Goal: Task Accomplishment & Management: Manage account settings

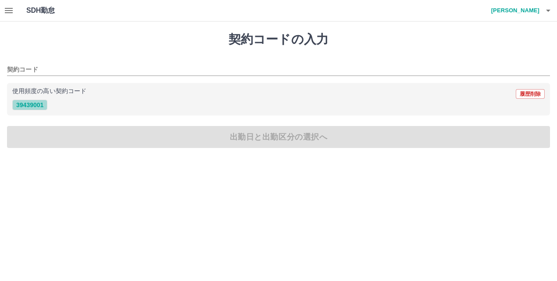
click at [25, 106] on button "39439001" at bounding box center [29, 105] width 35 height 11
type input "********"
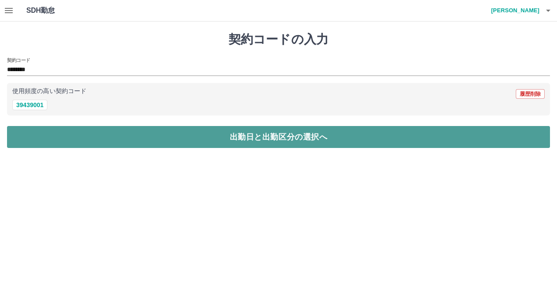
click at [37, 135] on button "出勤日と出勤区分の選択へ" at bounding box center [278, 137] width 543 height 22
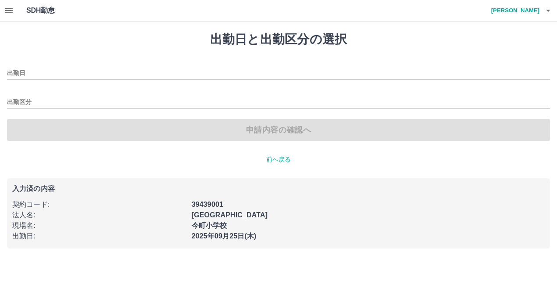
type input "**********"
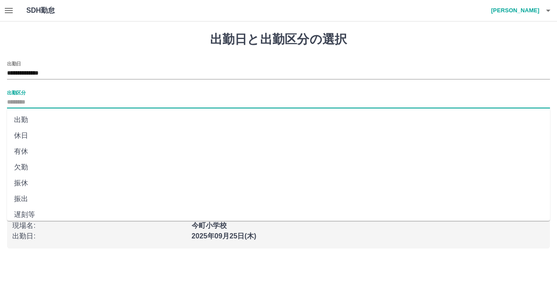
click at [50, 97] on input "出勤区分" at bounding box center [278, 102] width 543 height 11
click at [47, 110] on ul "出勤 休日 有休 欠勤 振休 振出 遅刻等 休業 休出 育介休 不就労 産休等 特休 労災 明け 事業所 法定休 休職" at bounding box center [278, 164] width 543 height 112
click at [47, 120] on li "出勤" at bounding box center [278, 120] width 543 height 16
type input "**"
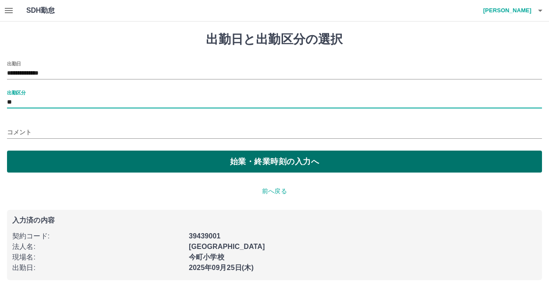
click at [66, 164] on button "始業・終業時刻の入力へ" at bounding box center [274, 161] width 535 height 22
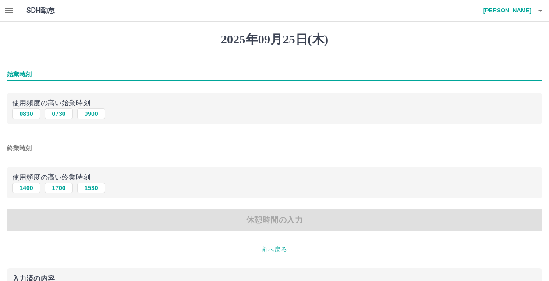
click at [54, 73] on input "始業時刻" at bounding box center [274, 74] width 535 height 13
type input "****"
click at [58, 146] on input "終業時刻" at bounding box center [274, 148] width 535 height 13
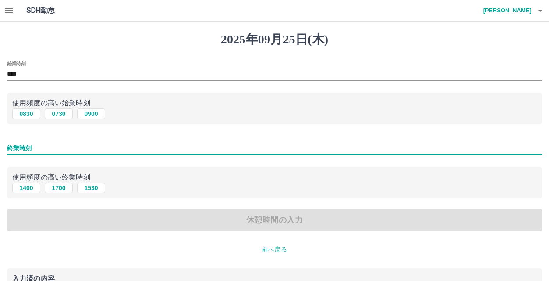
type input "****"
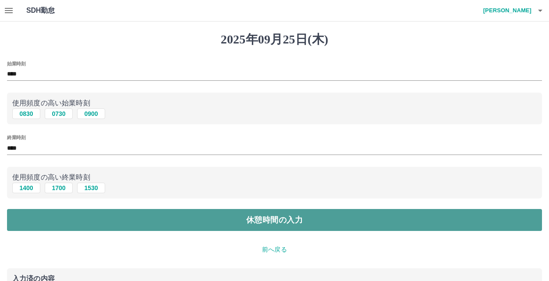
click at [65, 217] on button "休憩時間の入力" at bounding box center [274, 220] width 535 height 22
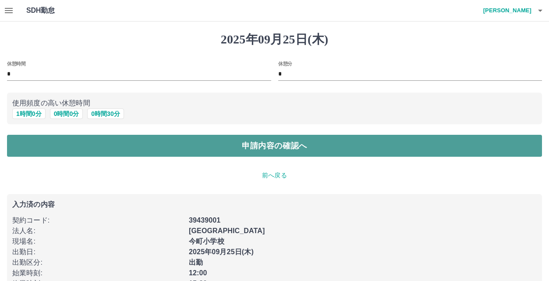
click at [73, 145] on button "申請内容の確認へ" at bounding box center [274, 146] width 535 height 22
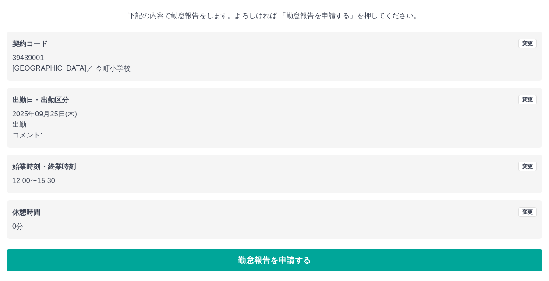
scroll to position [48, 0]
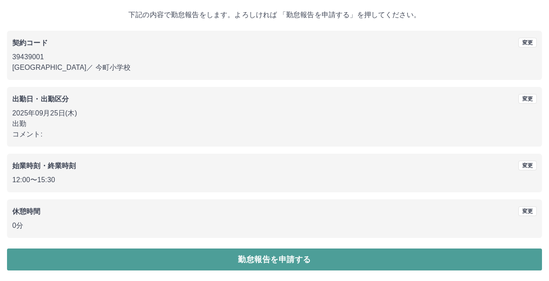
click at [85, 256] on button "勤怠報告を申請する" at bounding box center [274, 259] width 535 height 22
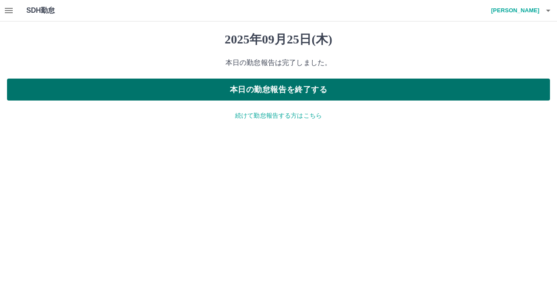
click at [124, 94] on button "本日の勤怠報告を終了する" at bounding box center [278, 89] width 543 height 22
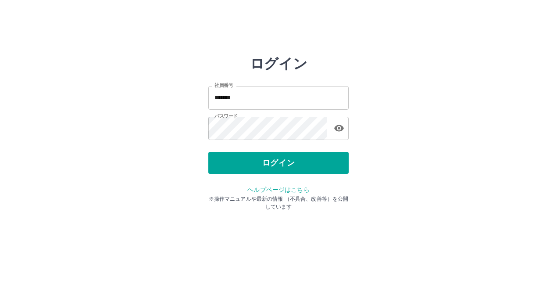
drag, startPoint x: 0, startPoint y: 0, endPoint x: 260, endPoint y: 53, distance: 265.8
click at [260, 53] on html "ログイン 社員番号 ******* 社員番号 パスワード パスワード ログイン ヘルプページはこちら ※操作マニュアルや最新の情報 （不具合、改善等）を公開し…" at bounding box center [278, 97] width 557 height 195
drag, startPoint x: 275, startPoint y: 99, endPoint x: 277, endPoint y: 103, distance: 5.5
click at [275, 99] on input "*******" at bounding box center [278, 97] width 140 height 23
type input "*******"
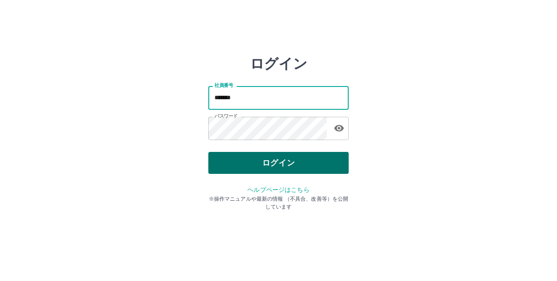
click at [298, 164] on button "ログイン" at bounding box center [278, 163] width 140 height 22
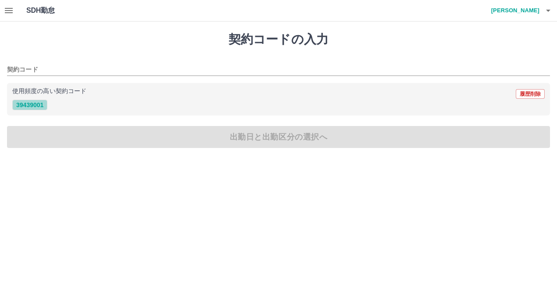
click at [25, 104] on button "39439001" at bounding box center [29, 105] width 35 height 11
type input "********"
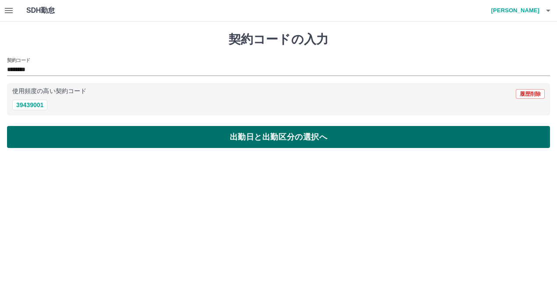
click at [21, 129] on button "出勤日と出勤区分の選択へ" at bounding box center [278, 137] width 543 height 22
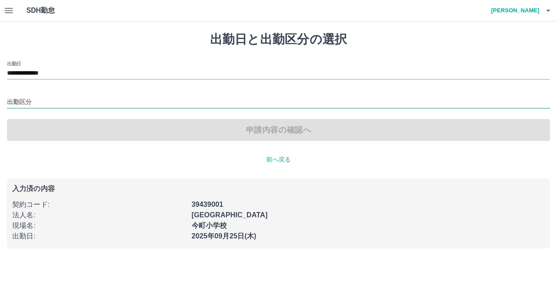
click at [32, 100] on input "出勤区分" at bounding box center [278, 102] width 543 height 11
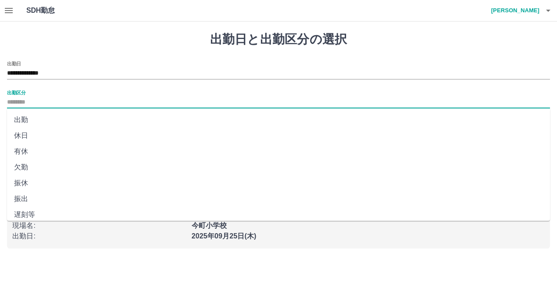
click at [34, 116] on li "出勤" at bounding box center [278, 120] width 543 height 16
type input "**"
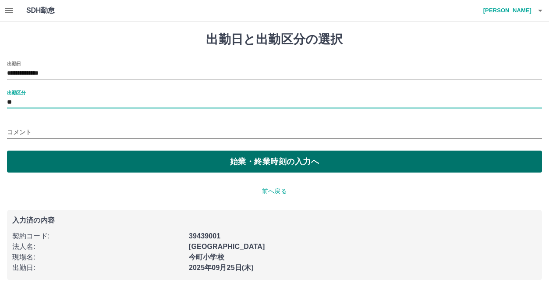
click at [49, 157] on button "始業・終業時刻の入力へ" at bounding box center [274, 161] width 535 height 22
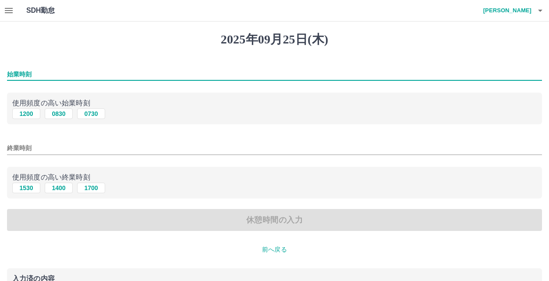
click at [67, 70] on input "始業時刻" at bounding box center [274, 74] width 535 height 13
type input "****"
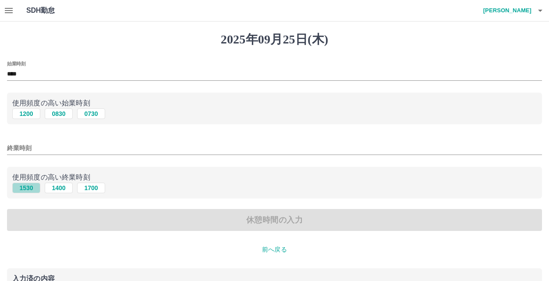
click at [38, 185] on button "1530" at bounding box center [26, 187] width 28 height 11
type input "****"
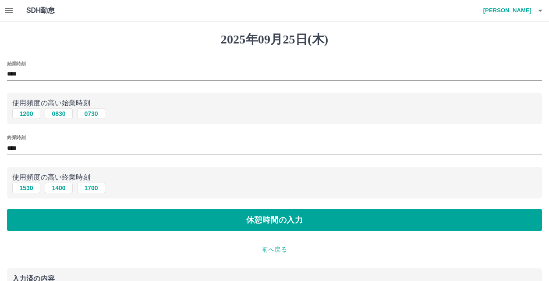
click at [43, 208] on div "始業時刻 **** 使用頻度の高い始業時刻 1200 0830 0730 終業時刻 **** 使用頻度の高い終業時刻 1530 1400 1700 休憩時間の…" at bounding box center [274, 146] width 535 height 170
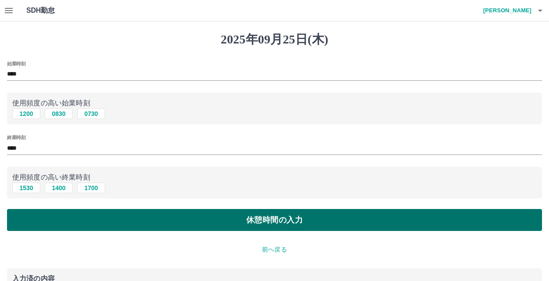
click at [46, 228] on button "休憩時間の入力" at bounding box center [274, 220] width 535 height 22
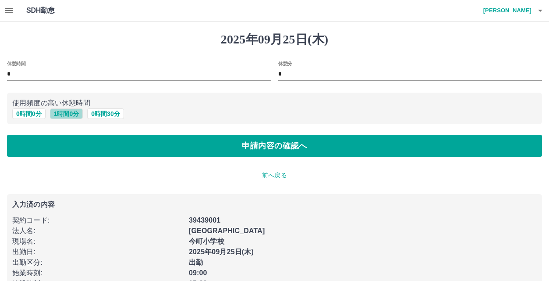
click at [64, 114] on button "1 時間 0 分" at bounding box center [66, 113] width 33 height 11
type input "*"
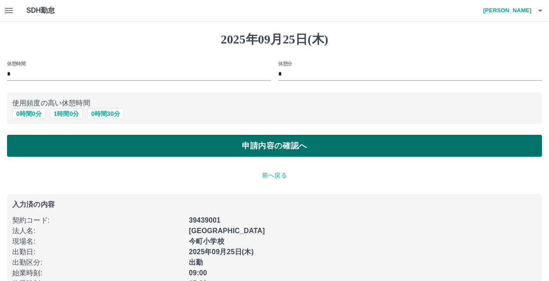
click at [63, 138] on button "申請内容の確認へ" at bounding box center [274, 146] width 535 height 22
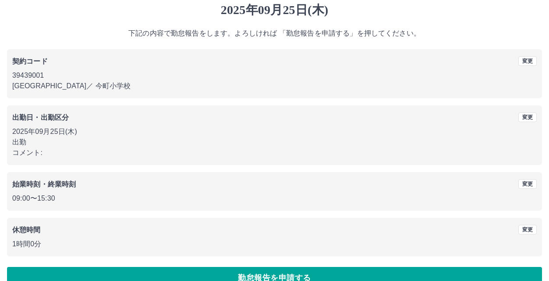
scroll to position [48, 0]
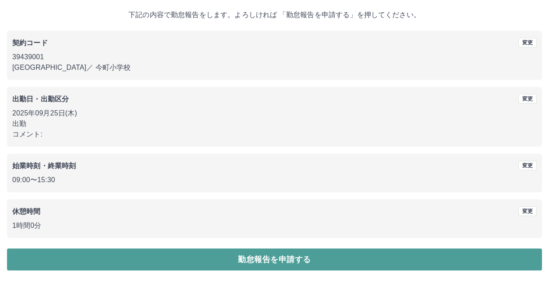
click at [81, 256] on button "勤怠報告を申請する" at bounding box center [274, 259] width 535 height 22
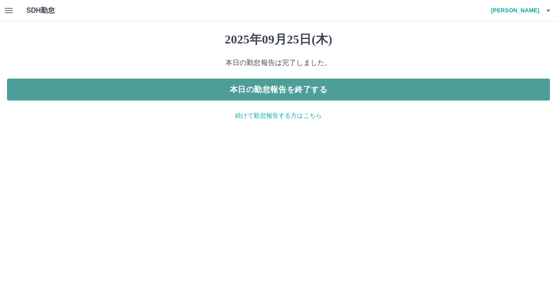
click at [146, 96] on button "本日の勤怠報告を終了する" at bounding box center [278, 89] width 543 height 22
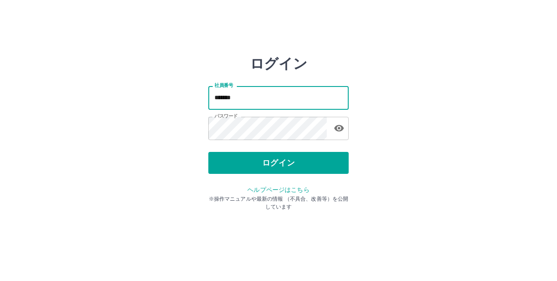
click at [299, 103] on input "*******" at bounding box center [278, 97] width 140 height 23
type input "*******"
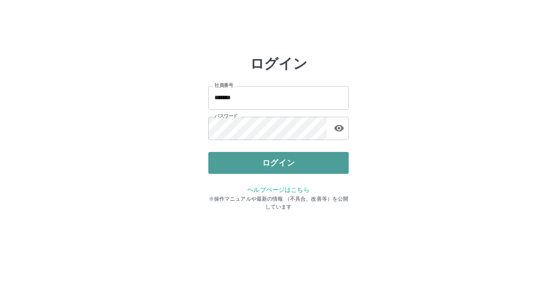
click at [314, 157] on button "ログイン" at bounding box center [278, 163] width 140 height 22
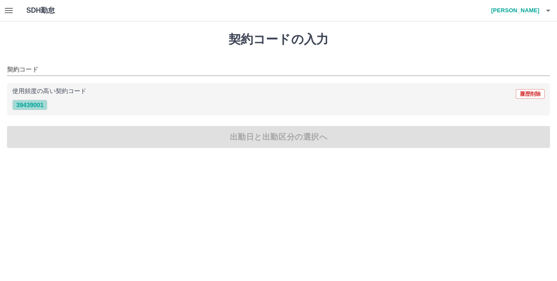
click at [33, 104] on button "39439001" at bounding box center [29, 105] width 35 height 11
type input "********"
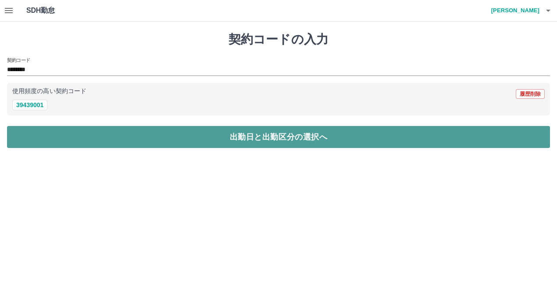
click at [115, 139] on button "出勤日と出勤区分の選択へ" at bounding box center [278, 137] width 543 height 22
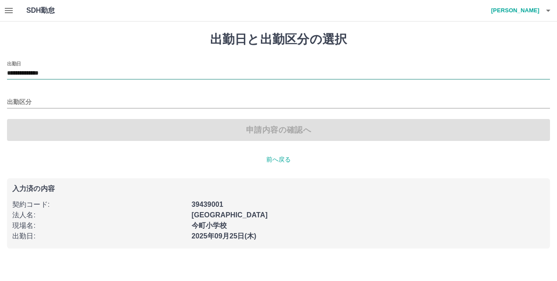
click at [100, 71] on input "**********" at bounding box center [278, 73] width 543 height 11
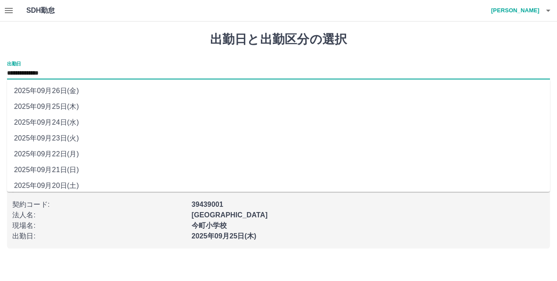
click at [76, 123] on li "2025年09月24日(水)" at bounding box center [278, 122] width 543 height 16
type input "**********"
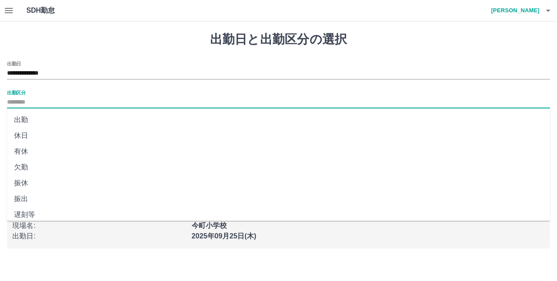
click at [37, 103] on input "出勤区分" at bounding box center [278, 102] width 543 height 11
click at [31, 151] on li "有休" at bounding box center [278, 151] width 543 height 16
type input "**"
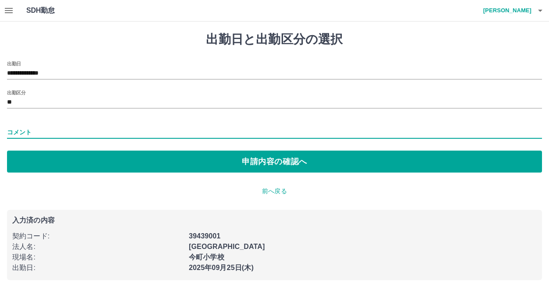
click at [46, 132] on input "コメント" at bounding box center [274, 132] width 535 height 13
type input "****"
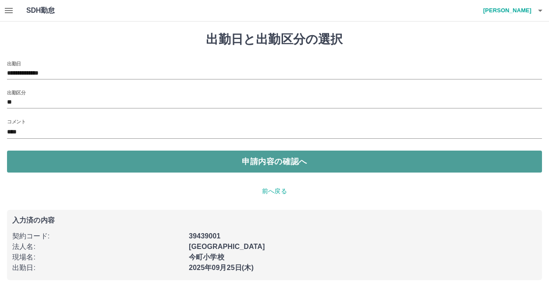
click at [113, 164] on button "申請内容の確認へ" at bounding box center [274, 161] width 535 height 22
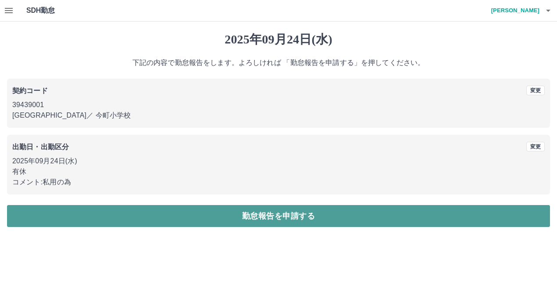
click at [220, 216] on button "勤怠報告を申請する" at bounding box center [278, 216] width 543 height 22
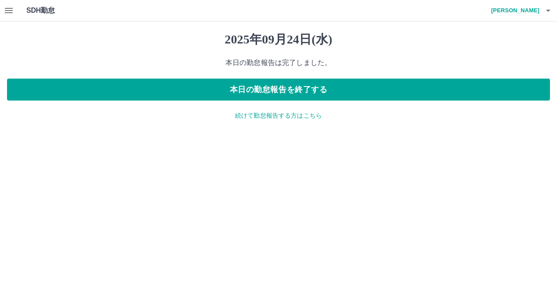
click at [250, 116] on p "続けて勤怠報告する方はこちら" at bounding box center [278, 115] width 543 height 9
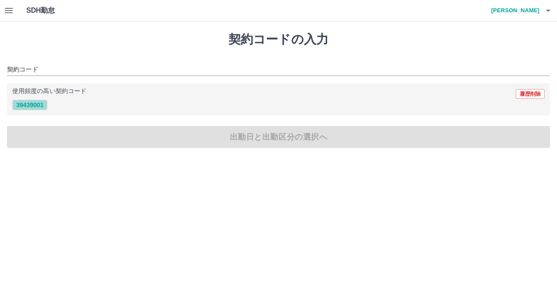
click at [37, 106] on button "39439001" at bounding box center [29, 105] width 35 height 11
type input "********"
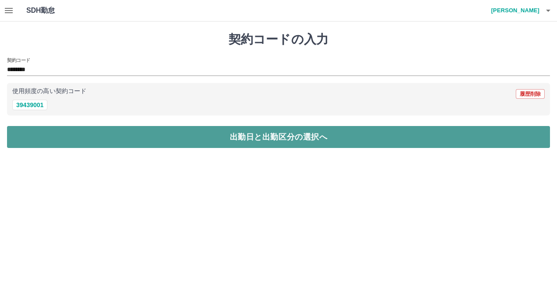
click at [60, 136] on button "出勤日と出勤区分の選択へ" at bounding box center [278, 137] width 543 height 22
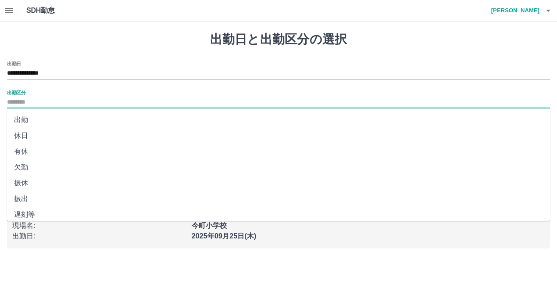
click at [58, 104] on input "出勤区分" at bounding box center [278, 102] width 543 height 11
click at [48, 122] on li "出勤" at bounding box center [278, 120] width 543 height 16
type input "**"
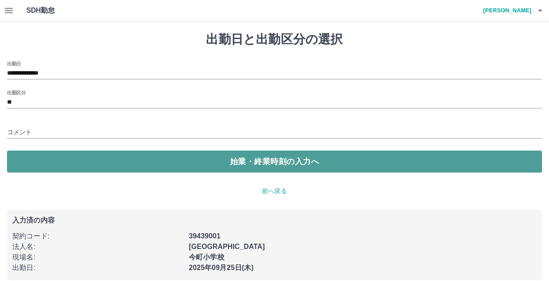
drag, startPoint x: 66, startPoint y: 163, endPoint x: 68, endPoint y: 158, distance: 4.7
click at [67, 160] on button "始業・終業時刻の入力へ" at bounding box center [274, 161] width 535 height 22
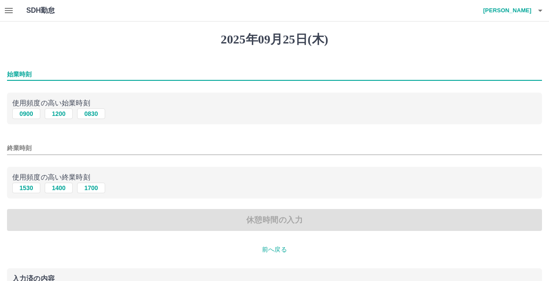
click at [69, 78] on input "始業時刻" at bounding box center [274, 74] width 535 height 13
type input "****"
click at [55, 146] on input "終業時刻" at bounding box center [274, 148] width 535 height 13
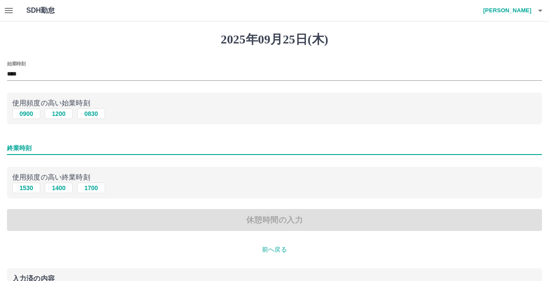
type input "****"
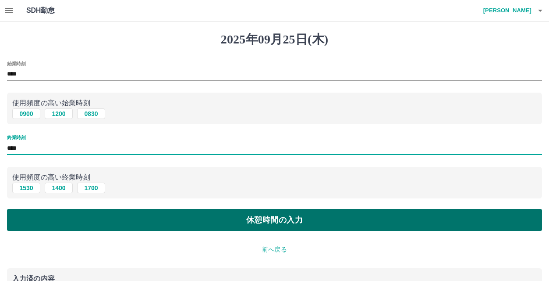
click at [92, 218] on button "休憩時間の入力" at bounding box center [274, 220] width 535 height 22
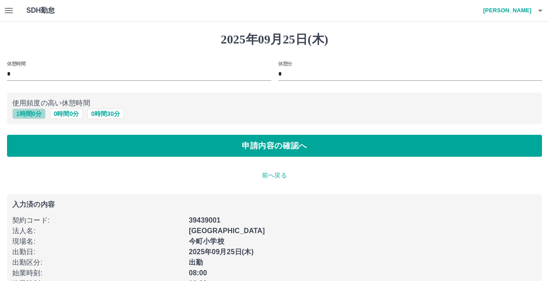
click at [37, 114] on button "1 時間 0 分" at bounding box center [28, 113] width 33 height 11
type input "*"
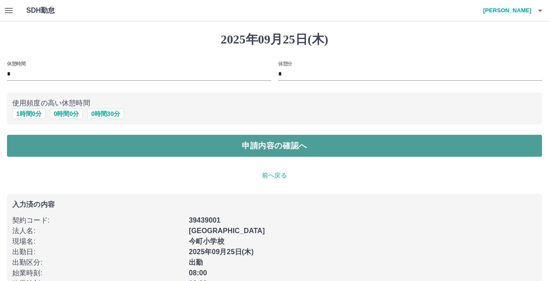
click at [86, 144] on button "申請内容の確認へ" at bounding box center [274, 146] width 535 height 22
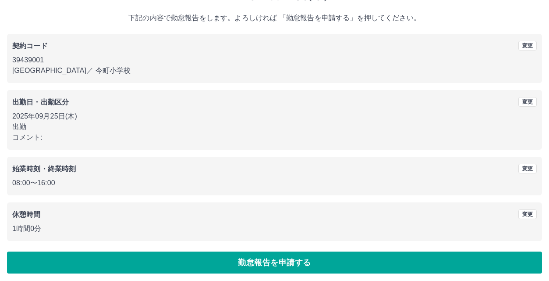
scroll to position [48, 0]
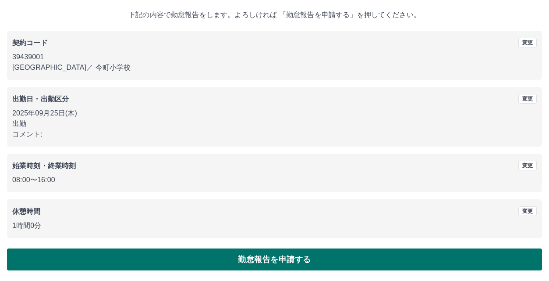
click at [524, 260] on button "勤怠報告を申請する" at bounding box center [274, 259] width 535 height 22
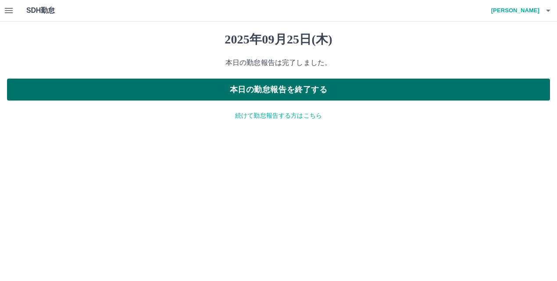
click at [356, 85] on button "本日の勤怠報告を終了する" at bounding box center [278, 89] width 543 height 22
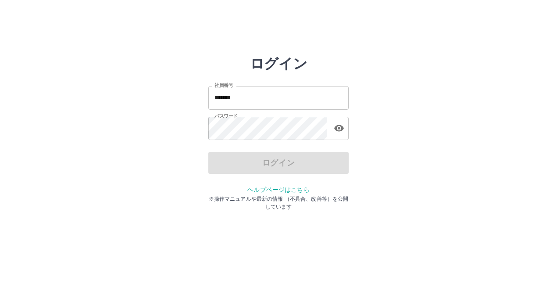
click at [293, 85] on div "社員番号 ******* 社員番号 パスワード パスワード" at bounding box center [278, 111] width 140 height 79
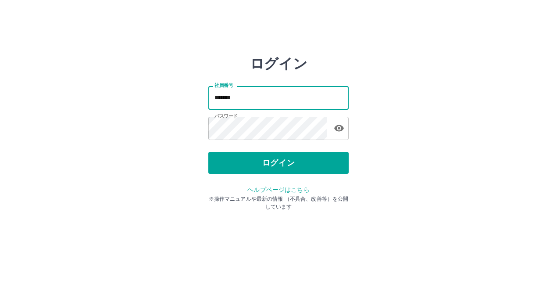
drag, startPoint x: 294, startPoint y: 89, endPoint x: 292, endPoint y: 94, distance: 5.8
click at [292, 94] on input "*******" at bounding box center [278, 97] width 140 height 23
type input "*******"
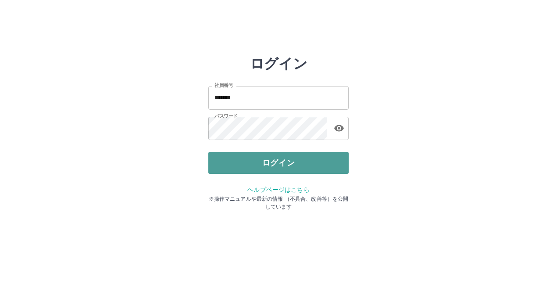
click at [288, 159] on button "ログイン" at bounding box center [278, 163] width 140 height 22
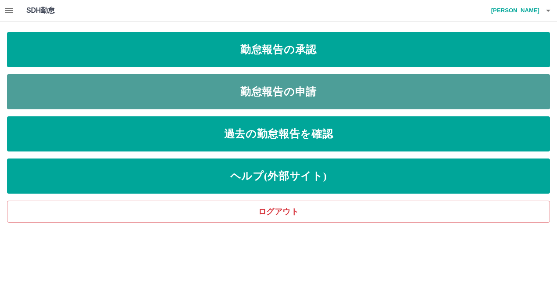
click at [160, 89] on link "勤怠報告の申請" at bounding box center [278, 91] width 543 height 35
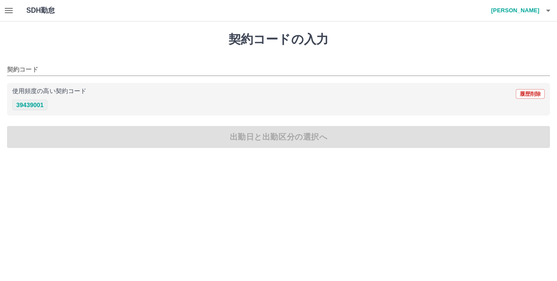
click at [30, 109] on button "39439001" at bounding box center [29, 105] width 35 height 11
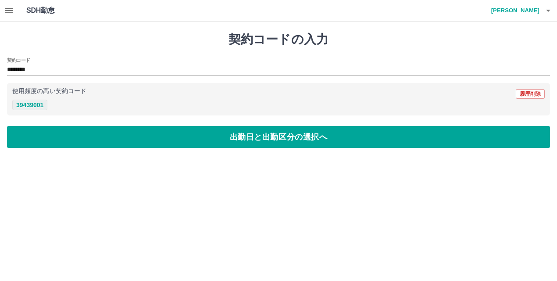
type input "********"
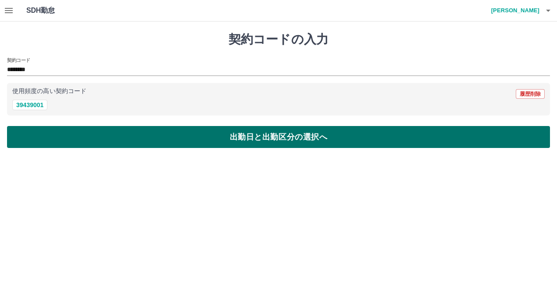
click at [36, 128] on button "出勤日と出勤区分の選択へ" at bounding box center [278, 137] width 543 height 22
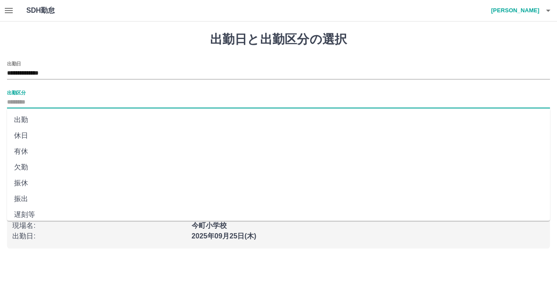
click at [35, 103] on input "出勤区分" at bounding box center [278, 102] width 543 height 11
click at [43, 121] on li "出勤" at bounding box center [278, 120] width 543 height 16
type input "**"
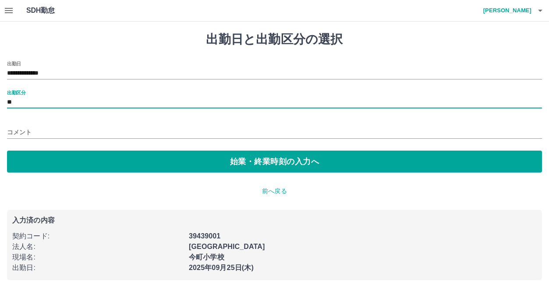
click at [49, 132] on input "コメント" at bounding box center [274, 132] width 535 height 13
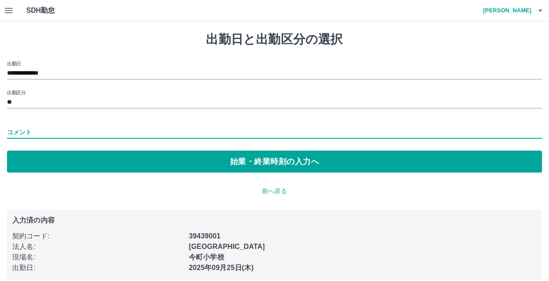
type input "****"
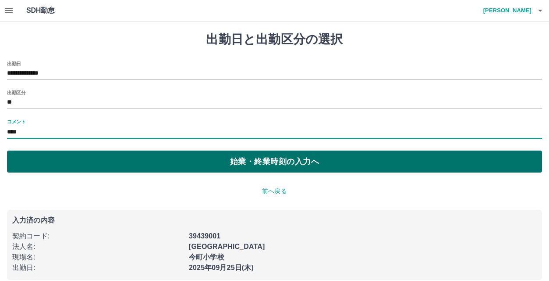
click at [77, 166] on button "始業・終業時刻の入力へ" at bounding box center [274, 161] width 535 height 22
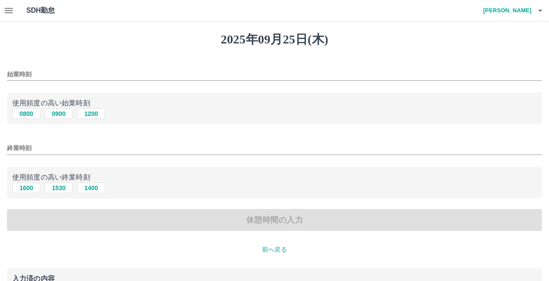
drag, startPoint x: 80, startPoint y: 72, endPoint x: 80, endPoint y: 78, distance: 5.7
click at [80, 72] on input "始業時刻" at bounding box center [274, 74] width 535 height 13
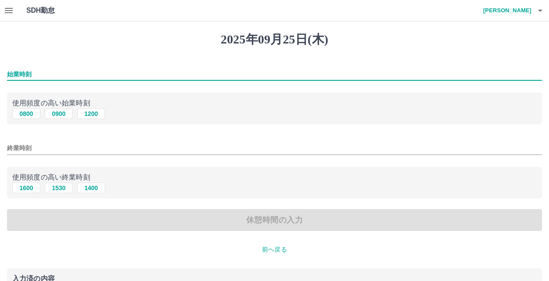
type input "****"
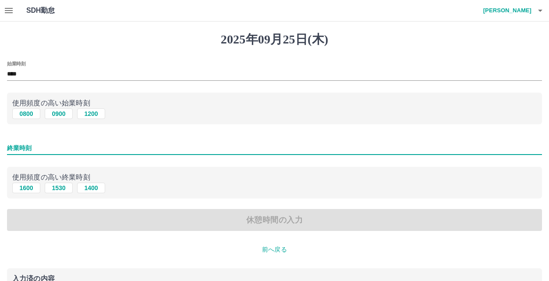
click at [72, 151] on input "終業時刻" at bounding box center [274, 148] width 535 height 13
type input "****"
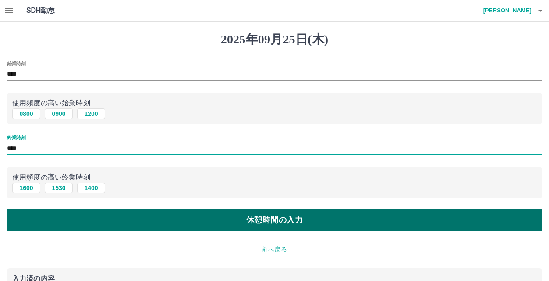
click at [103, 221] on button "休憩時間の入力" at bounding box center [274, 220] width 535 height 22
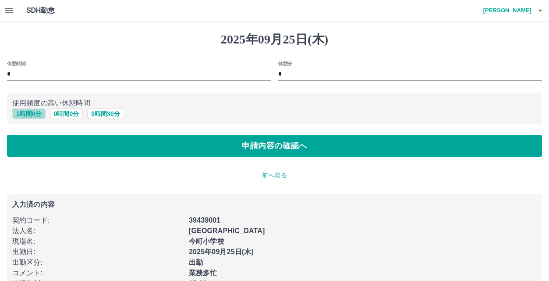
click at [30, 119] on button "1 時間 0 分" at bounding box center [28, 113] width 33 height 11
type input "*"
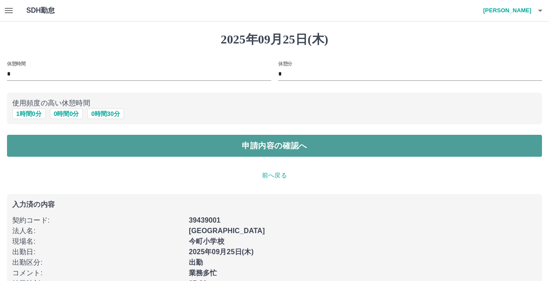
click at [44, 145] on button "申請内容の確認へ" at bounding box center [274, 146] width 535 height 22
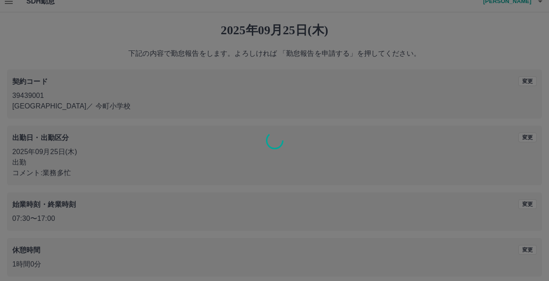
scroll to position [48, 0]
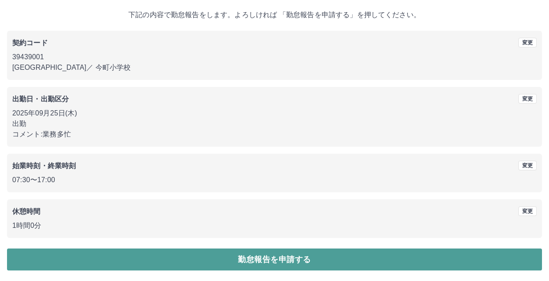
click at [263, 249] on button "勤怠報告を申請する" at bounding box center [274, 259] width 535 height 22
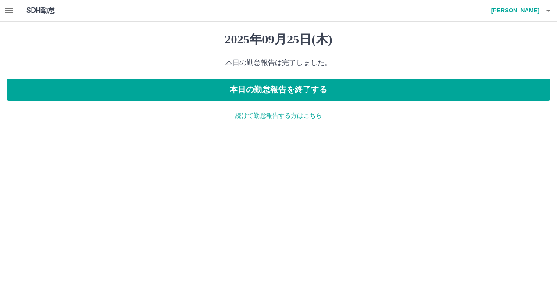
click at [304, 114] on p "続けて勤怠報告する方はこちら" at bounding box center [278, 115] width 543 height 9
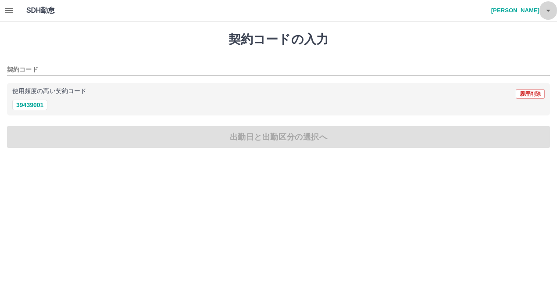
click at [555, 8] on button "button" at bounding box center [548, 10] width 18 height 21
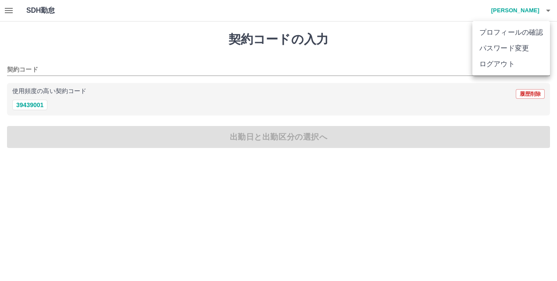
click at [513, 69] on li "ログアウト" at bounding box center [511, 64] width 78 height 16
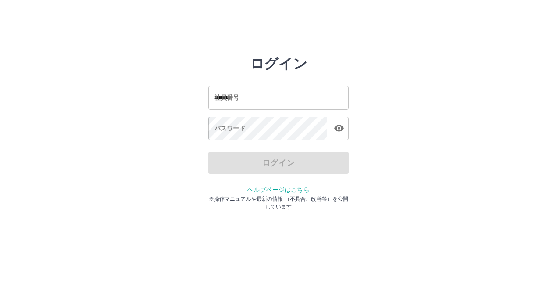
click at [267, 96] on input "*******" at bounding box center [278, 97] width 140 height 23
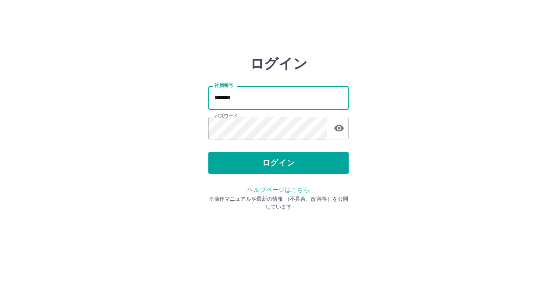
click at [275, 99] on input "*******" at bounding box center [278, 97] width 140 height 23
type input "*******"
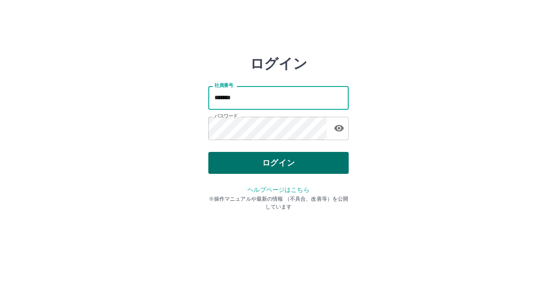
click at [252, 157] on button "ログイン" at bounding box center [278, 163] width 140 height 22
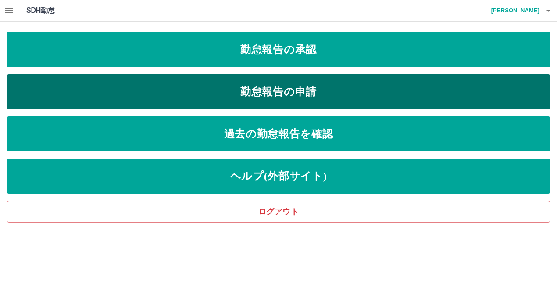
click at [314, 87] on link "勤怠報告の申請" at bounding box center [278, 91] width 543 height 35
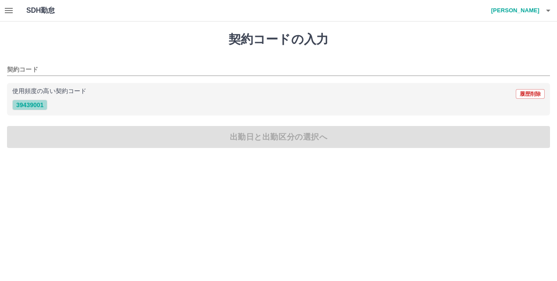
click at [34, 100] on button "39439001" at bounding box center [29, 105] width 35 height 11
type input "********"
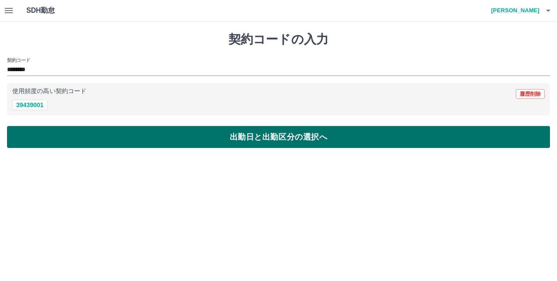
click at [47, 131] on button "出勤日と出勤区分の選択へ" at bounding box center [278, 137] width 543 height 22
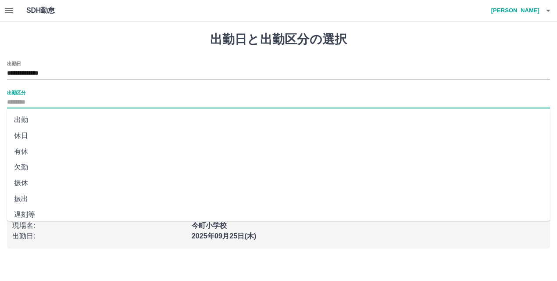
click at [63, 105] on input "出勤区分" at bounding box center [278, 102] width 543 height 11
click at [54, 122] on li "出勤" at bounding box center [278, 120] width 543 height 16
type input "**"
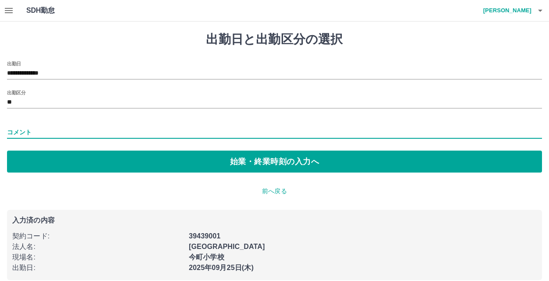
click at [50, 131] on input "コメント" at bounding box center [274, 132] width 535 height 13
type input "****"
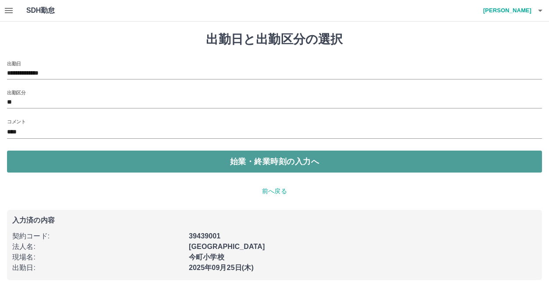
click at [69, 164] on button "始業・終業時刻の入力へ" at bounding box center [274, 161] width 535 height 22
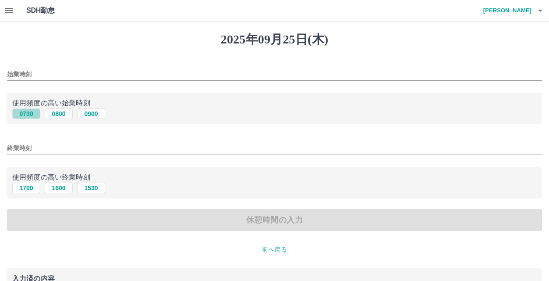
click at [28, 115] on button "0730" at bounding box center [26, 113] width 28 height 11
type input "****"
drag, startPoint x: 48, startPoint y: 159, endPoint x: 45, endPoint y: 152, distance: 7.7
click at [48, 159] on div "始業時刻 **** 使用頻度の高い始業時刻 0730 0800 0900 終業時刻 使用頻度の高い終業時刻 1700 1600 1530 休憩時間の入力" at bounding box center [274, 146] width 535 height 170
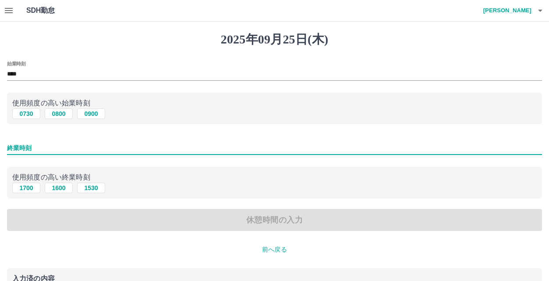
click at [45, 152] on input "終業時刻" at bounding box center [274, 148] width 535 height 13
type input "****"
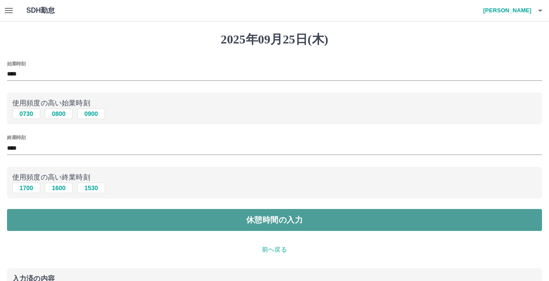
click at [107, 210] on button "休憩時間の入力" at bounding box center [274, 220] width 535 height 22
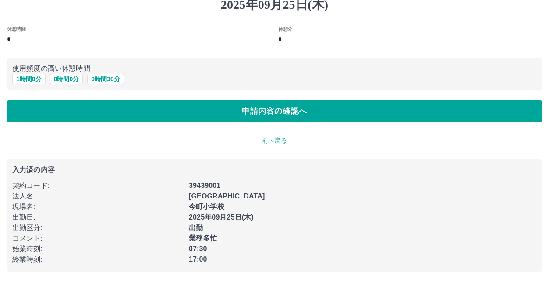
scroll to position [36, 0]
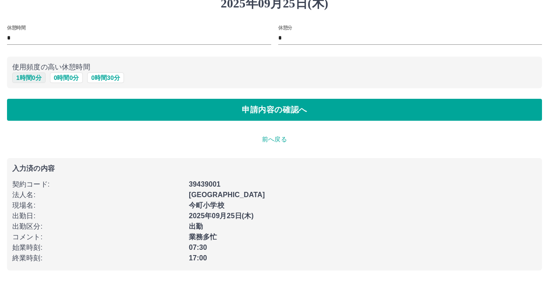
click at [21, 79] on button "1 時間 0 分" at bounding box center [28, 77] width 33 height 11
type input "*"
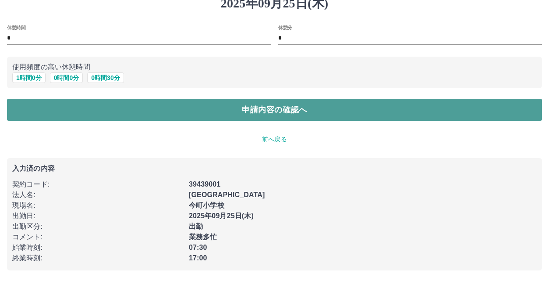
click at [87, 107] on button "申請内容の確認へ" at bounding box center [274, 110] width 535 height 22
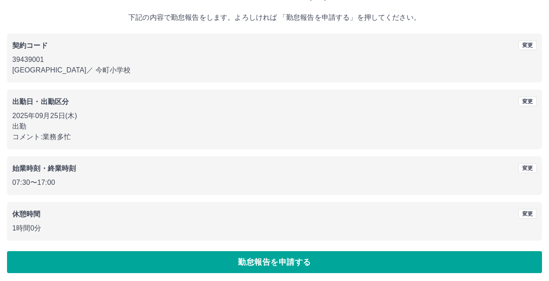
scroll to position [48, 0]
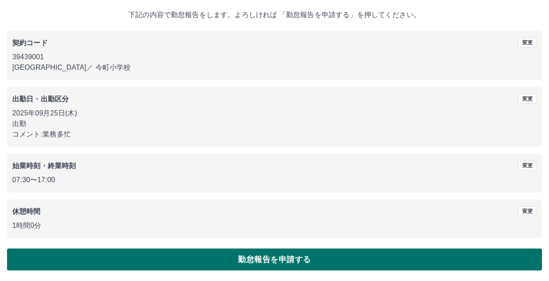
click at [299, 268] on button "勤怠報告を申請する" at bounding box center [274, 259] width 535 height 22
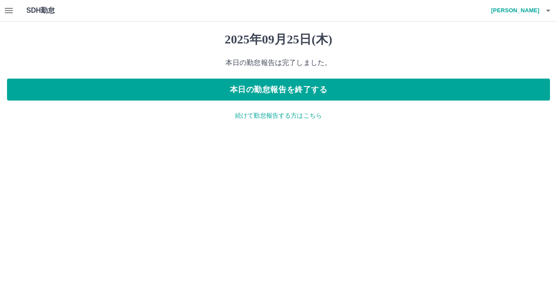
click at [531, 12] on h4 "北田　結" at bounding box center [513, 10] width 53 height 21
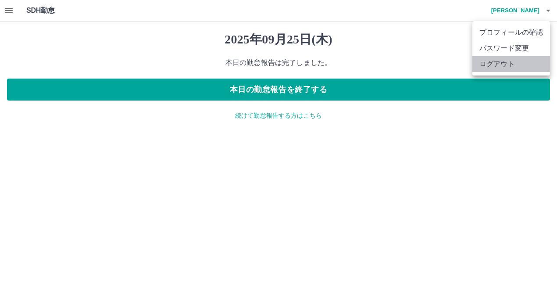
click at [480, 68] on li "ログアウト" at bounding box center [511, 64] width 78 height 16
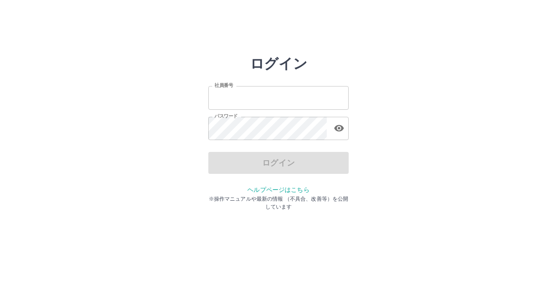
type input "*******"
click at [266, 104] on input "*******" at bounding box center [278, 97] width 140 height 23
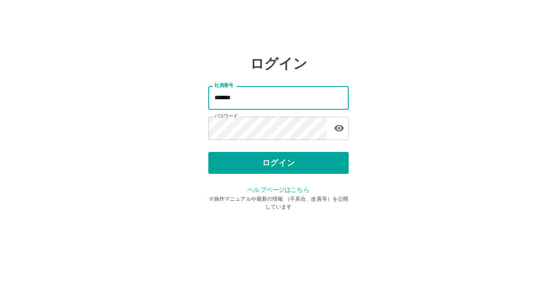
click at [287, 179] on div "ログイン 社員番号 ******* 社員番号 パスワード パスワード ログイン ヘルプページはこちら ※操作マニュアルや最新の情報 （不具合、改善等）を公開し…" at bounding box center [278, 125] width 140 height 140
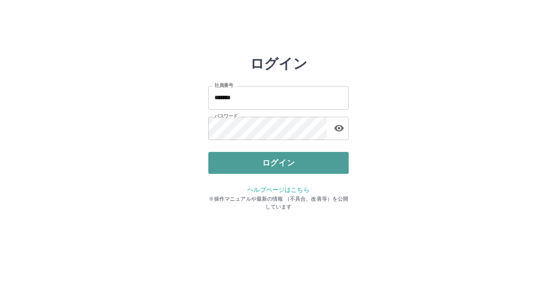
click at [285, 171] on button "ログイン" at bounding box center [278, 163] width 140 height 22
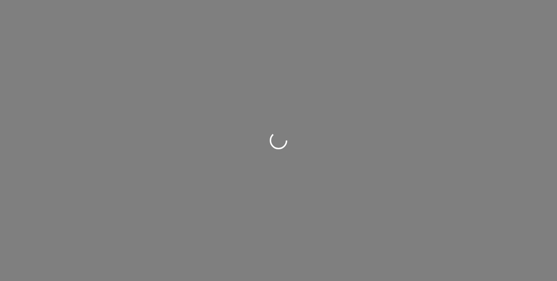
click at [256, 53] on div at bounding box center [278, 140] width 557 height 281
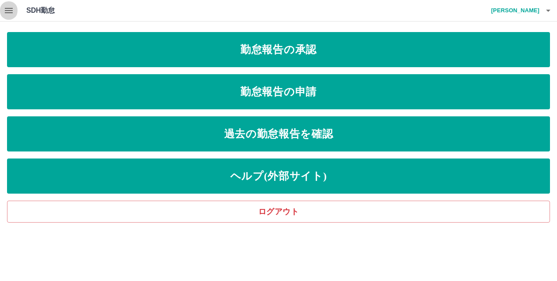
click at [7, 10] on icon "button" at bounding box center [9, 10] width 11 height 11
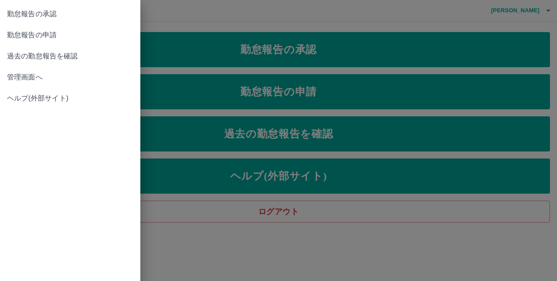
click at [28, 71] on link "管理画面へ" at bounding box center [70, 77] width 140 height 21
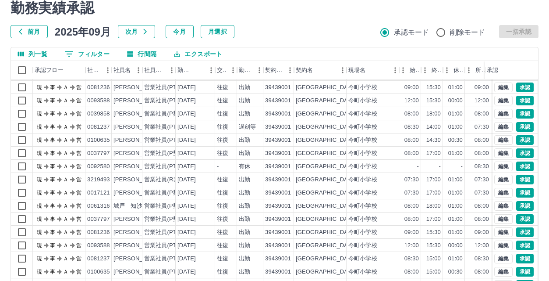
scroll to position [90, 0]
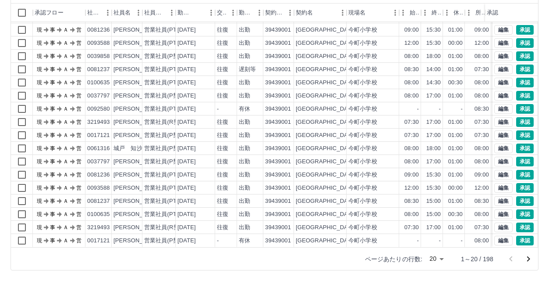
click at [527, 257] on icon "次のページへ" at bounding box center [528, 258] width 11 height 11
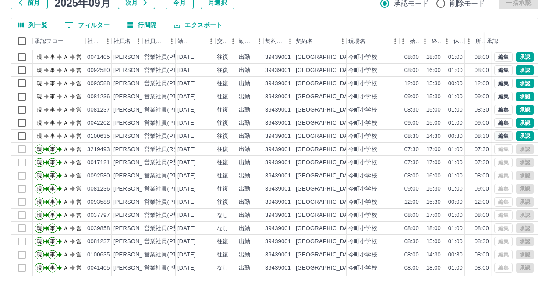
scroll to position [46, 0]
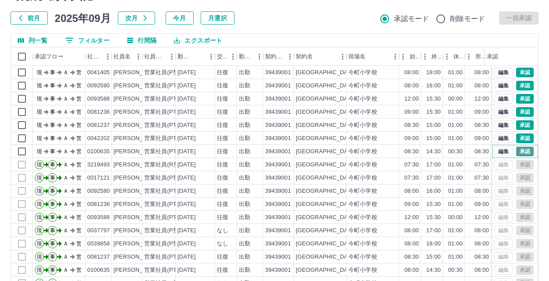
click at [516, 149] on button "承認" at bounding box center [525, 151] width 18 height 10
click at [518, 138] on button "承認" at bounding box center [525, 138] width 18 height 10
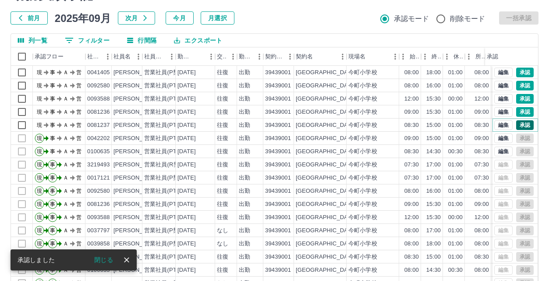
click at [519, 121] on button "承認" at bounding box center [525, 125] width 18 height 10
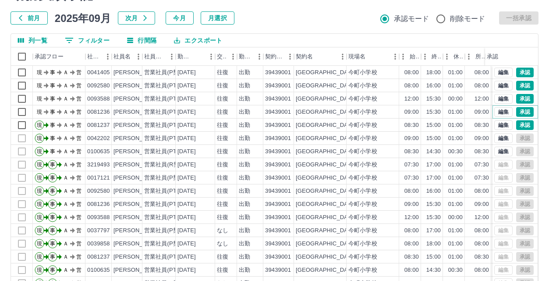
click at [519, 112] on button "承認" at bounding box center [525, 112] width 18 height 10
click at [521, 99] on button "承認" at bounding box center [525, 99] width 18 height 10
click at [524, 87] on button "承認" at bounding box center [525, 86] width 18 height 10
click at [502, 71] on button "編集" at bounding box center [503, 73] width 18 height 10
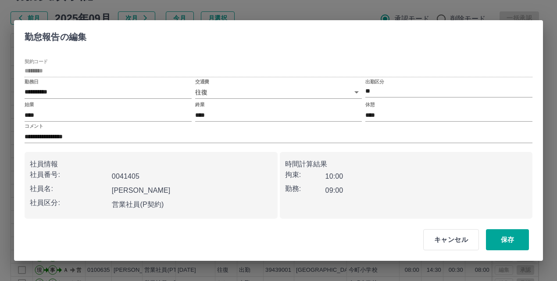
click at [231, 94] on body "SDH勤怠 北田　結 勤務実績承認 前月 2025年09月 次月 今月 月選択 承認モード 削除モード 一括承認 列一覧 0 フィルター 行間隔 エクスポート…" at bounding box center [278, 139] width 557 height 370
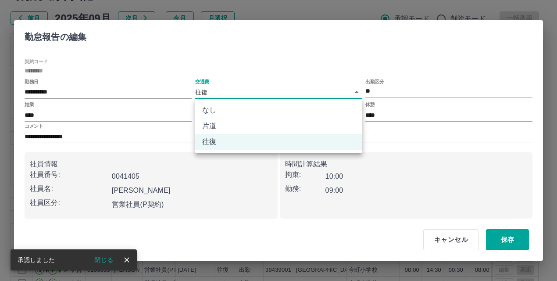
click at [234, 105] on li "なし" at bounding box center [278, 110] width 167 height 16
type input "****"
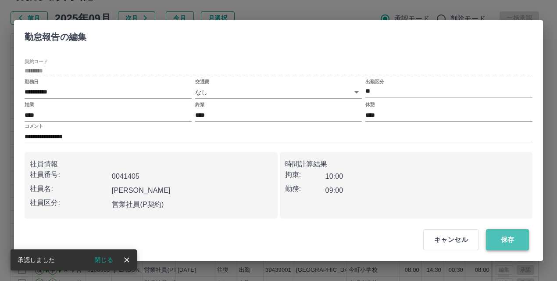
click at [501, 235] on button "保存" at bounding box center [507, 239] width 43 height 21
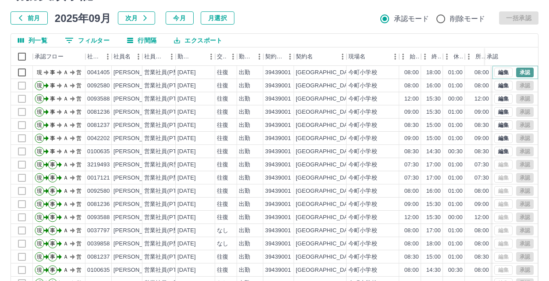
click at [520, 76] on button "承認" at bounding box center [525, 73] width 18 height 10
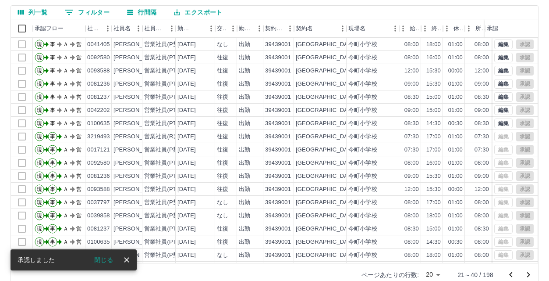
scroll to position [90, 0]
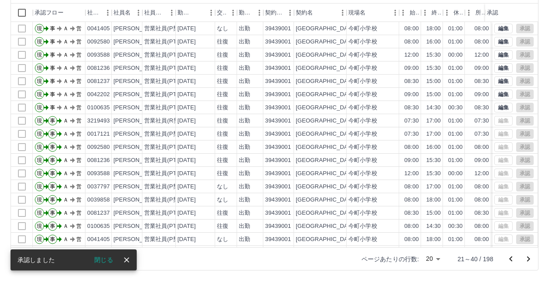
click at [509, 256] on icon "前のページへ" at bounding box center [511, 258] width 11 height 11
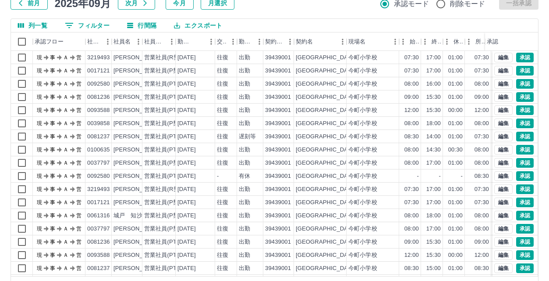
scroll to position [46, 0]
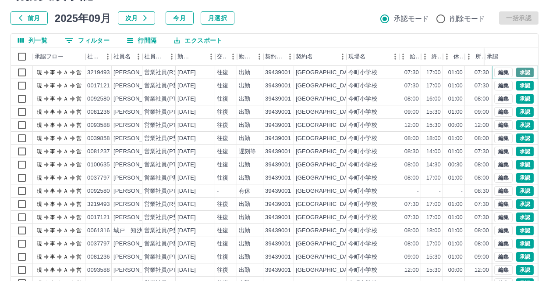
click at [516, 72] on button "承認" at bounding box center [525, 73] width 18 height 10
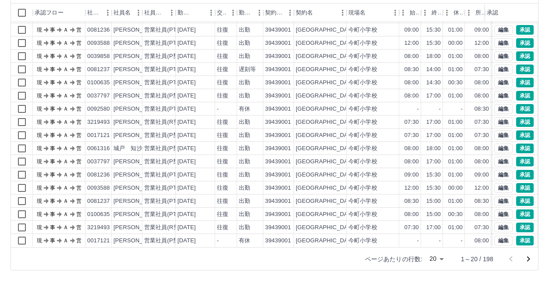
scroll to position [46, 0]
click at [520, 235] on button "承認" at bounding box center [525, 240] width 18 height 10
click at [516, 222] on button "承認" at bounding box center [525, 227] width 18 height 10
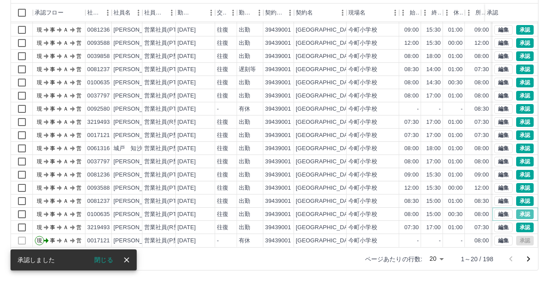
click at [516, 209] on button "承認" at bounding box center [525, 214] width 18 height 10
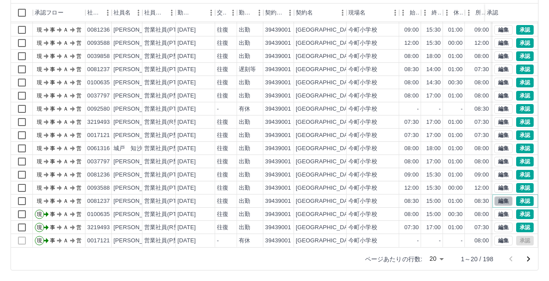
click at [499, 196] on button "編集" at bounding box center [503, 201] width 18 height 10
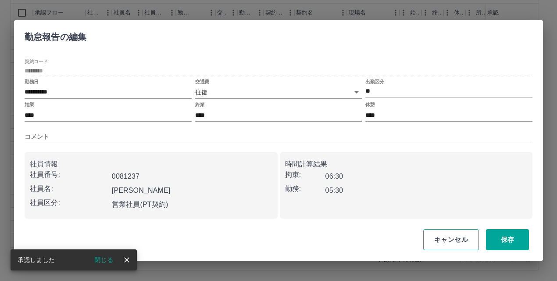
click at [462, 239] on button "キャンセル" at bounding box center [451, 239] width 56 height 21
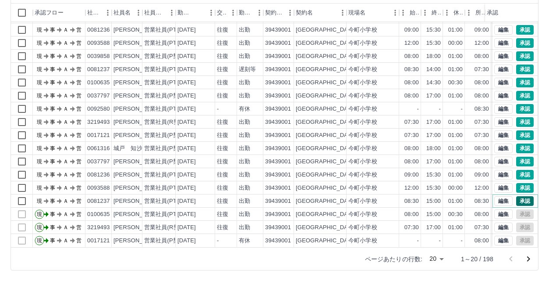
click at [516, 196] on button "承認" at bounding box center [525, 201] width 18 height 10
click at [518, 183] on button "承認" at bounding box center [525, 188] width 18 height 10
click at [519, 170] on button "承認" at bounding box center [525, 175] width 18 height 10
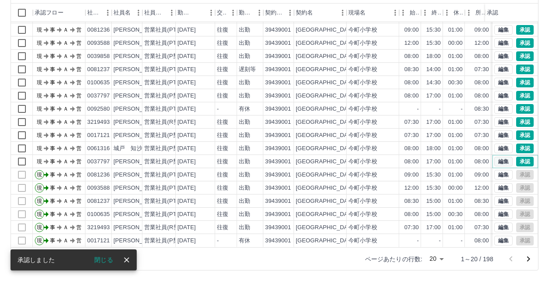
click at [496, 156] on button "編集" at bounding box center [503, 161] width 18 height 10
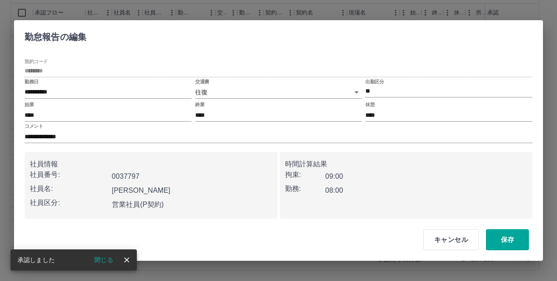
click at [304, 88] on body "SDH勤怠 北田　結 勤務実績承認 前月 2025年09月 次月 今月 月選択 承認モード 削除モード 一括承認 列一覧 0 フィルター 行間隔 エクスポート…" at bounding box center [278, 95] width 557 height 370
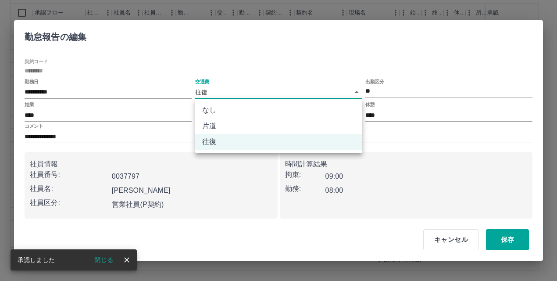
click at [302, 113] on li "なし" at bounding box center [278, 110] width 167 height 16
type input "****"
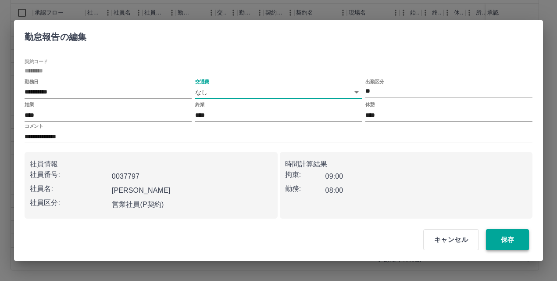
click at [513, 243] on button "保存" at bounding box center [507, 239] width 43 height 21
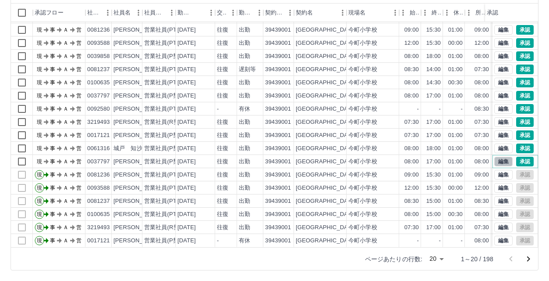
click at [500, 156] on button "編集" at bounding box center [503, 161] width 18 height 10
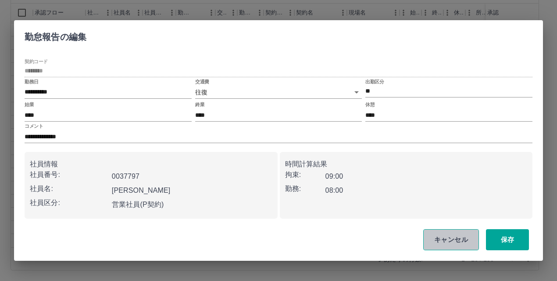
click at [464, 243] on button "キャンセル" at bounding box center [451, 239] width 56 height 21
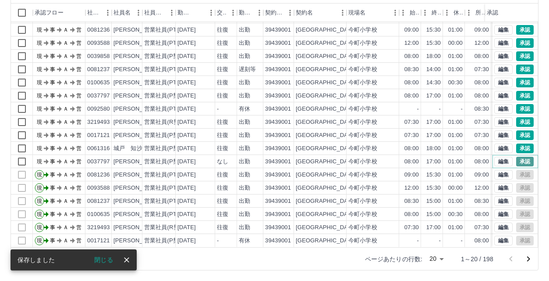
click at [519, 156] on button "承認" at bounding box center [525, 161] width 18 height 10
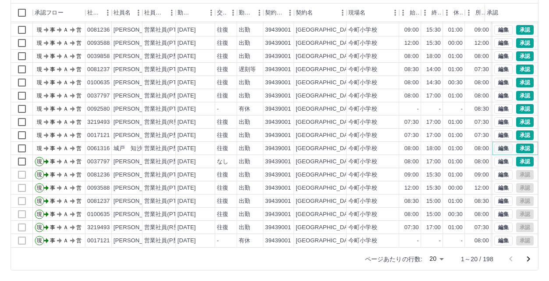
click at [498, 143] on button "編集" at bounding box center [503, 148] width 18 height 10
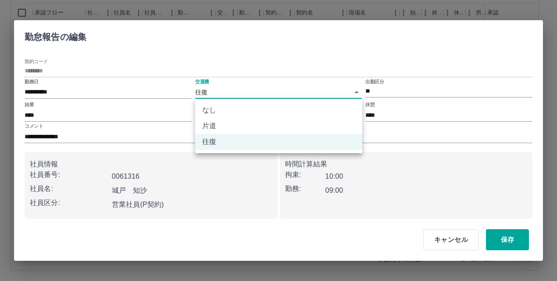
click at [268, 88] on body "SDH勤怠 北田　結 勤務実績承認 前月 2025年09月 次月 今月 月選択 承認モード 削除モード 一括承認 列一覧 0 フィルター 行間隔 エクスポート…" at bounding box center [278, 95] width 557 height 370
click at [276, 110] on li "なし" at bounding box center [278, 110] width 167 height 16
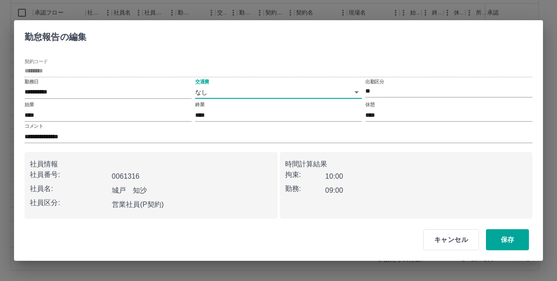
click at [305, 96] on body "SDH勤怠 北田　結 勤務実績承認 前月 2025年09月 次月 今月 月選択 承認モード 削除モード 一括承認 列一覧 0 フィルター 行間隔 エクスポート…" at bounding box center [278, 95] width 557 height 370
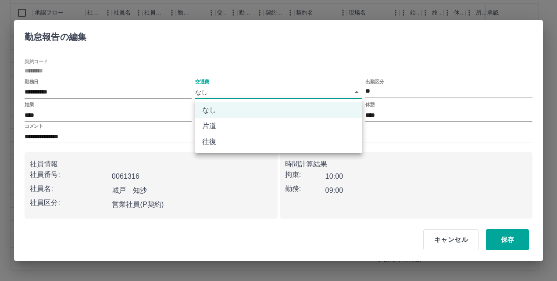
click at [299, 127] on li "片道" at bounding box center [278, 126] width 167 height 16
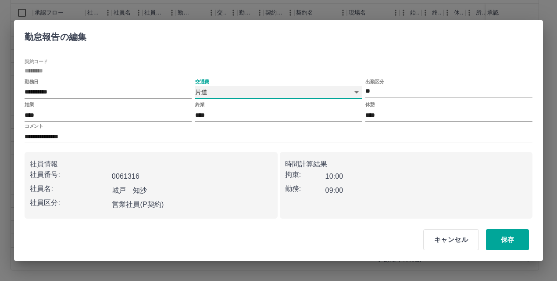
type input "******"
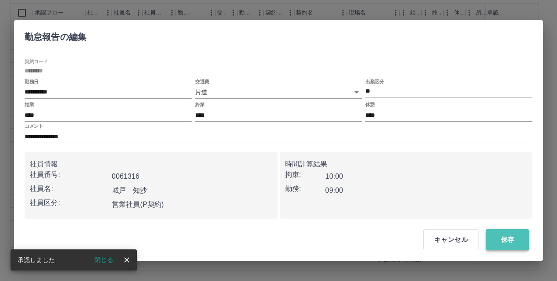
click at [505, 242] on button "保存" at bounding box center [507, 239] width 43 height 21
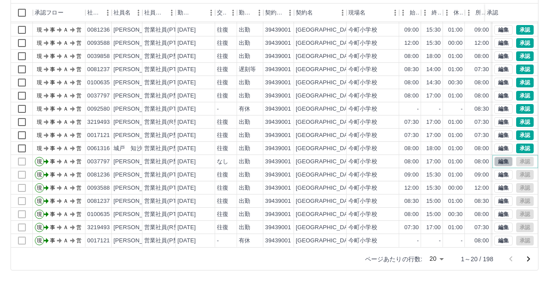
click at [494, 156] on button "編集" at bounding box center [503, 161] width 18 height 10
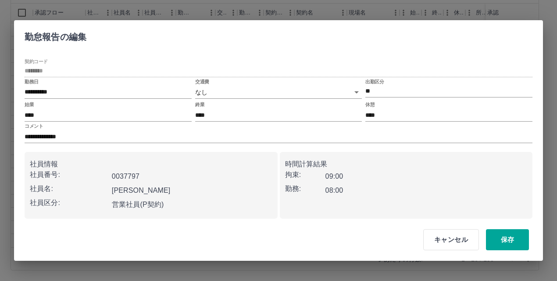
click at [282, 92] on body "SDH勤怠 北田　結 勤務実績承認 前月 2025年09月 次月 今月 月選択 承認モード 削除モード 一括承認 列一覧 0 フィルター 行間隔 エクスポート…" at bounding box center [278, 95] width 557 height 370
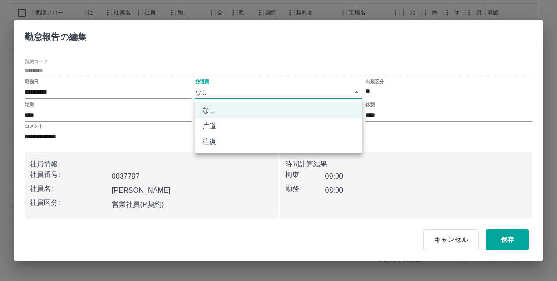
click at [286, 110] on li "なし" at bounding box center [278, 110] width 167 height 16
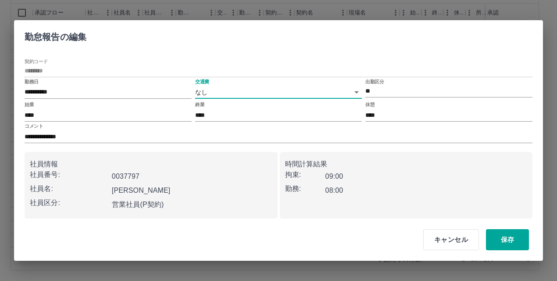
click at [283, 90] on body "SDH勤怠 北田　結 勤務実績承認 前月 2025年09月 次月 今月 月選択 承認モード 削除モード 一括承認 列一覧 0 フィルター 行間隔 エクスポート…" at bounding box center [278, 95] width 557 height 370
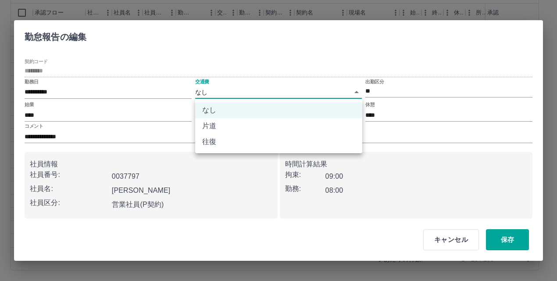
click at [286, 134] on li "往復" at bounding box center [278, 142] width 167 height 16
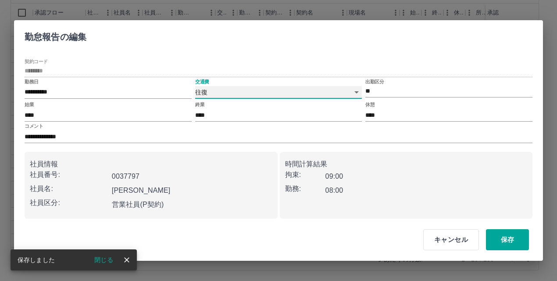
type input "******"
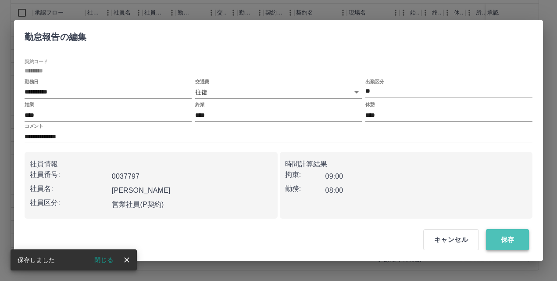
click at [487, 241] on button "保存" at bounding box center [507, 239] width 43 height 21
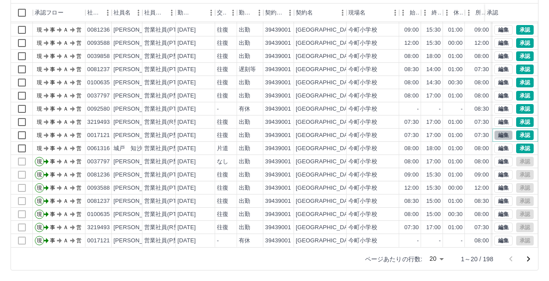
click at [502, 130] on button "編集" at bounding box center [503, 135] width 18 height 10
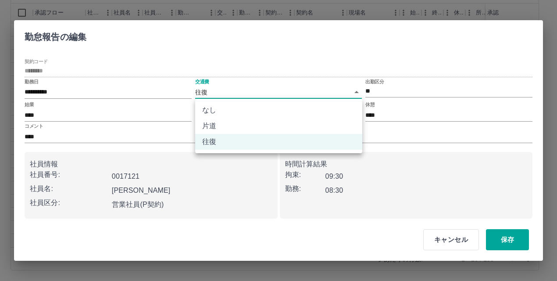
click at [294, 92] on body "SDH勤怠 北田　結 勤務実績承認 前月 2025年09月 次月 今月 月選択 承認モード 削除モード 一括承認 列一覧 0 フィルター 行間隔 エクスポート…" at bounding box center [278, 95] width 557 height 370
click at [286, 124] on li "片道" at bounding box center [278, 126] width 167 height 16
type input "******"
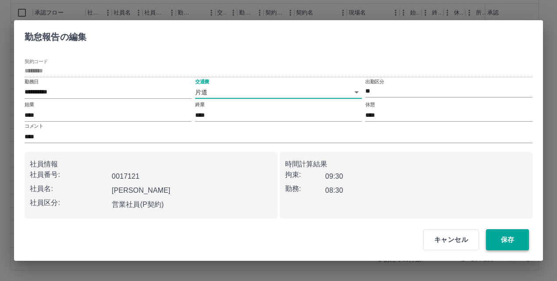
click at [525, 242] on button "保存" at bounding box center [507, 239] width 43 height 21
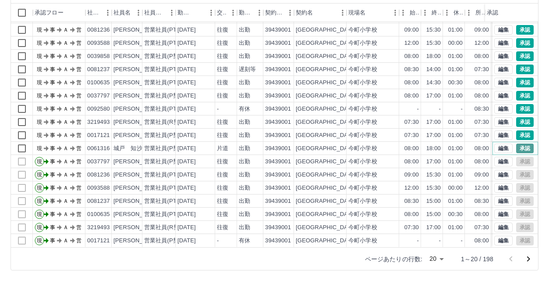
click at [520, 143] on button "承認" at bounding box center [525, 148] width 18 height 10
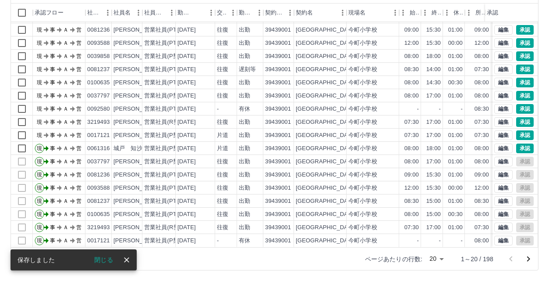
click at [518, 126] on div "勤務実績承認 前月 2025年09月 次月 今月 月選択 承認モード 削除モード 一括承認 列一覧 0 フィルター 行間隔 エクスポート 承認フロー 社員番号…" at bounding box center [274, 106] width 549 height 349
click at [518, 130] on button "承認" at bounding box center [525, 135] width 18 height 10
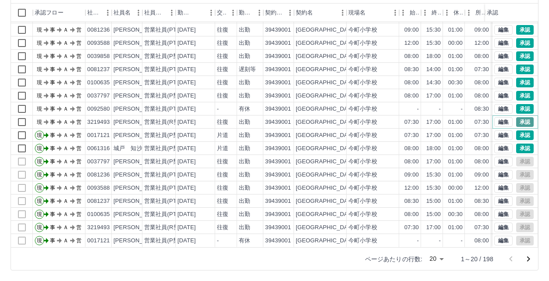
click at [521, 117] on button "承認" at bounding box center [525, 122] width 18 height 10
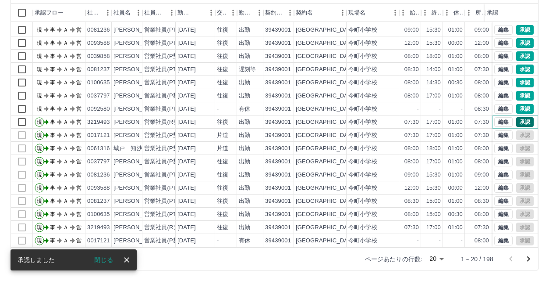
scroll to position [2, 0]
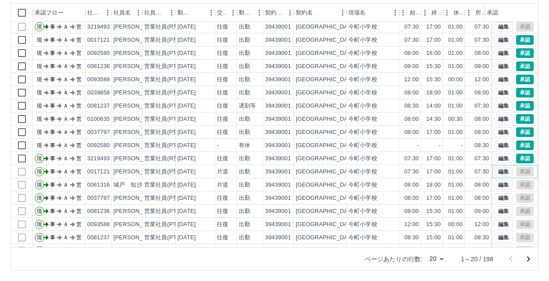
click at [494, 168] on button "編集" at bounding box center [503, 172] width 18 height 10
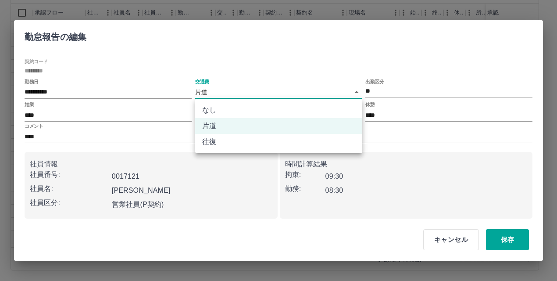
click at [276, 92] on body "SDH勤怠 北田　結 勤務実績承認 前月 2025年09月 次月 今月 月選択 承認モード 削除モード 一括承認 列一覧 0 フィルター 行間隔 エクスポート…" at bounding box center [278, 95] width 557 height 370
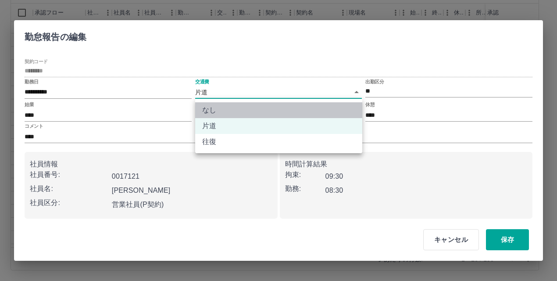
click at [276, 110] on li "なし" at bounding box center [278, 110] width 167 height 16
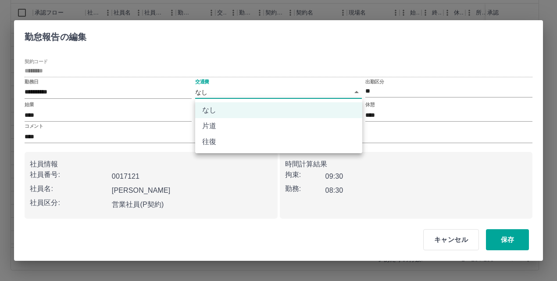
click at [278, 93] on body "SDH勤怠 北田　結 勤務実績承認 前月 2025年09月 次月 今月 月選択 承認モード 削除モード 一括承認 列一覧 0 フィルター 行間隔 エクスポート…" at bounding box center [278, 95] width 557 height 370
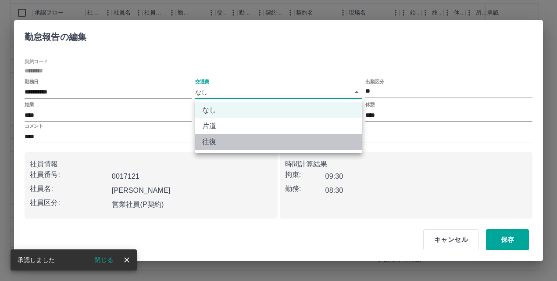
click at [281, 137] on li "往復" at bounding box center [278, 142] width 167 height 16
type input "******"
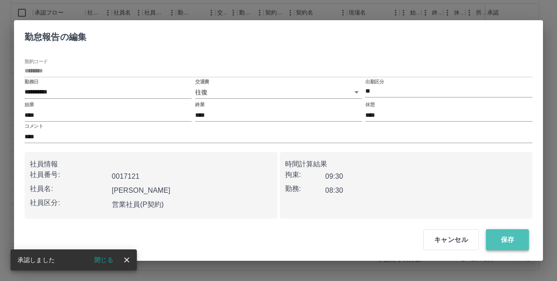
click at [515, 237] on button "保存" at bounding box center [507, 239] width 43 height 21
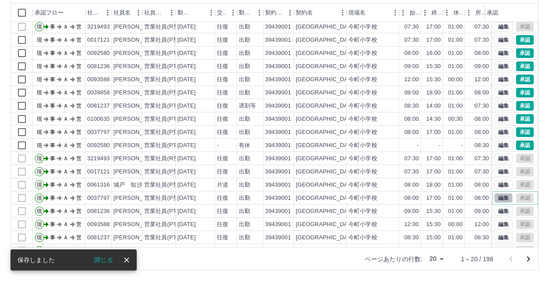
click at [494, 201] on button "編集" at bounding box center [503, 198] width 18 height 10
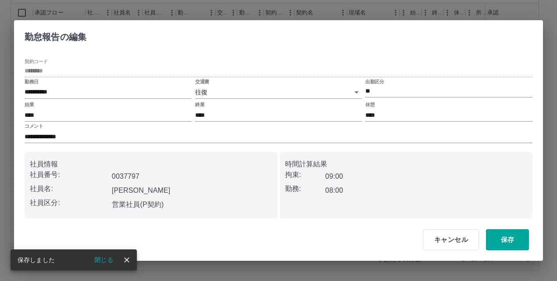
click at [226, 97] on body "SDH勤怠 北田　結 勤務実績承認 前月 2025年09月 次月 今月 月選択 承認モード 削除モード 一括承認 列一覧 0 フィルター 行間隔 エクスポート…" at bounding box center [278, 95] width 557 height 370
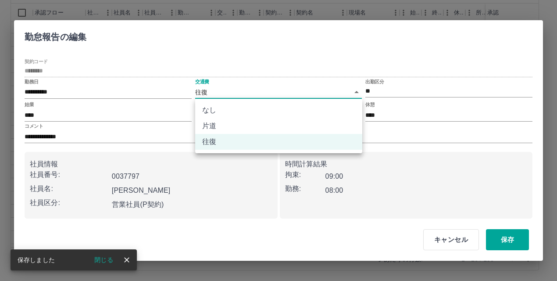
drag, startPoint x: 233, startPoint y: 110, endPoint x: 237, endPoint y: 126, distance: 16.7
click at [237, 126] on ul "なし 片道 往復" at bounding box center [278, 126] width 167 height 54
click at [237, 126] on li "片道" at bounding box center [278, 126] width 167 height 16
type input "******"
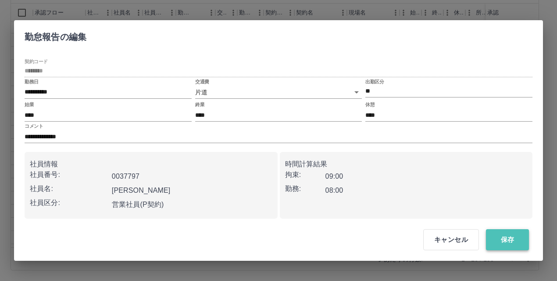
click at [511, 243] on button "保存" at bounding box center [507, 239] width 43 height 21
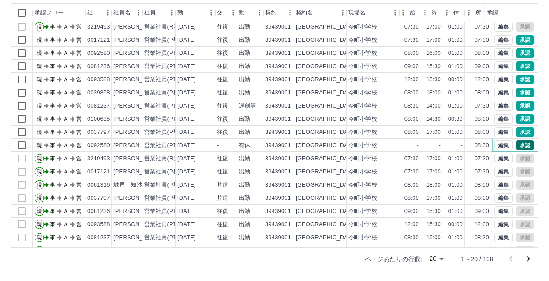
click at [516, 145] on button "承認" at bounding box center [525, 145] width 18 height 10
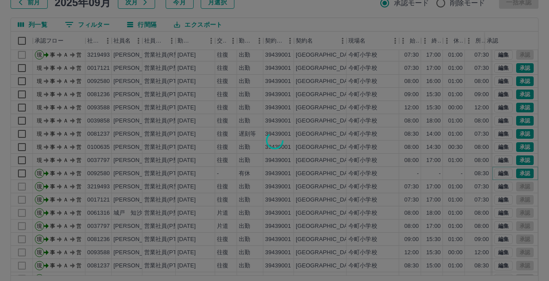
scroll to position [46, 0]
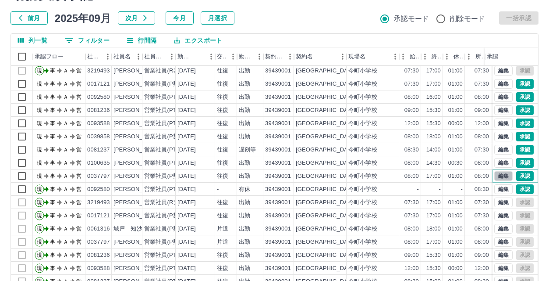
click at [501, 176] on button "編集" at bounding box center [503, 176] width 18 height 10
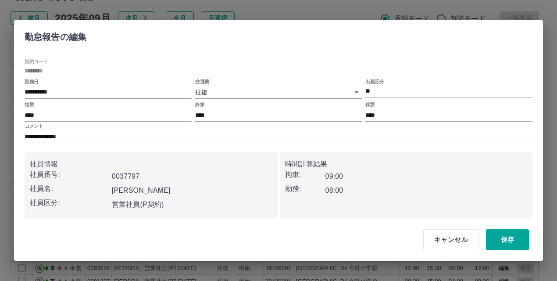
click at [243, 94] on body "SDH勤怠 北田　結 勤務実績承認 前月 2025年09月 次月 今月 月選択 承認モード 削除モード 一括承認 列一覧 0 フィルター 行間隔 エクスポート…" at bounding box center [278, 139] width 557 height 370
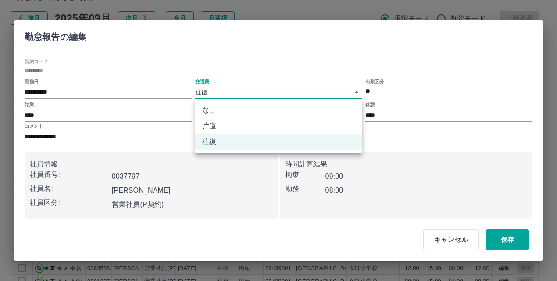
click at [254, 124] on li "片道" at bounding box center [278, 126] width 167 height 16
type input "******"
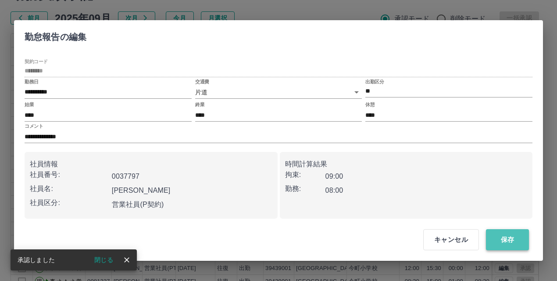
click at [519, 243] on button "保存" at bounding box center [507, 239] width 43 height 21
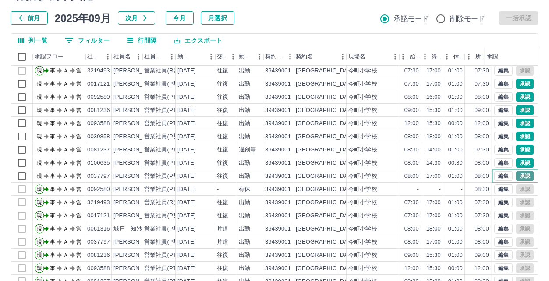
click at [516, 177] on button "承認" at bounding box center [525, 176] width 18 height 10
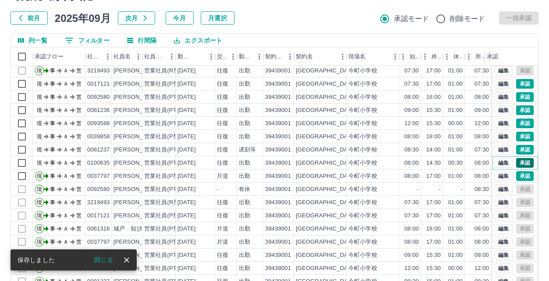
click at [516, 164] on button "承認" at bounding box center [525, 163] width 18 height 10
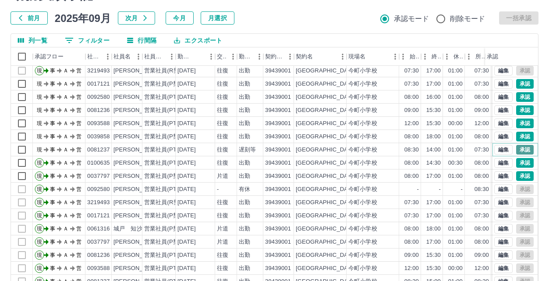
click at [523, 148] on button "承認" at bounding box center [525, 150] width 18 height 10
click at [499, 147] on button "編集" at bounding box center [503, 150] width 18 height 10
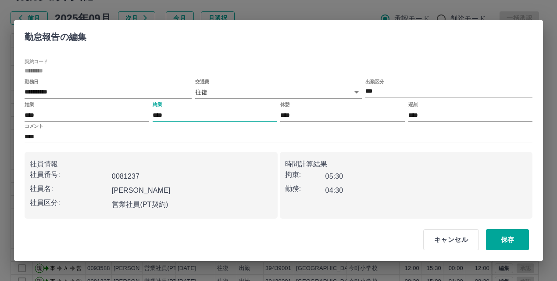
drag, startPoint x: 166, startPoint y: 114, endPoint x: 155, endPoint y: 113, distance: 10.6
click at [155, 113] on input "****" at bounding box center [215, 115] width 124 height 13
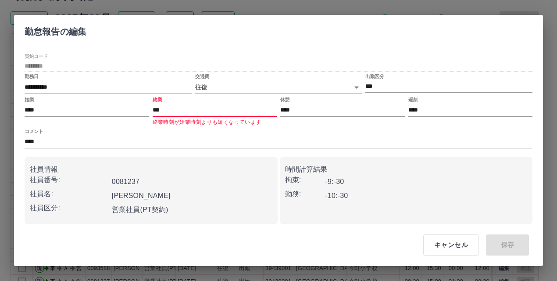
type input "****"
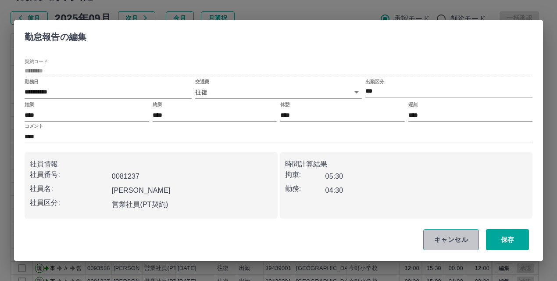
click at [441, 232] on button "キャンセル" at bounding box center [451, 239] width 56 height 21
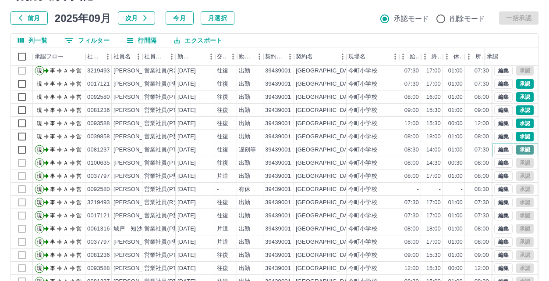
click at [517, 149] on button "承認" at bounding box center [525, 150] width 18 height 10
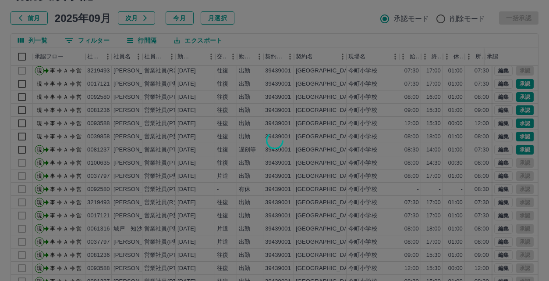
click at [520, 136] on div at bounding box center [274, 140] width 549 height 281
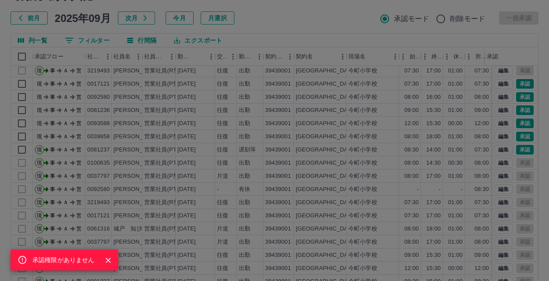
click at [520, 136] on div "承認権限がありません" at bounding box center [274, 140] width 549 height 281
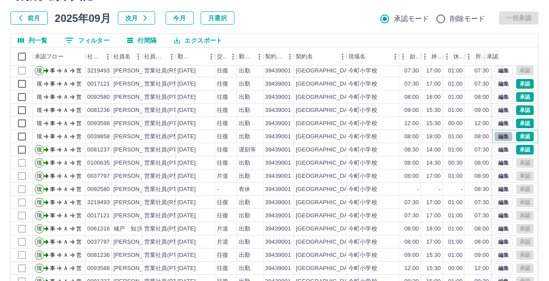
click at [495, 134] on button "編集" at bounding box center [503, 137] width 18 height 10
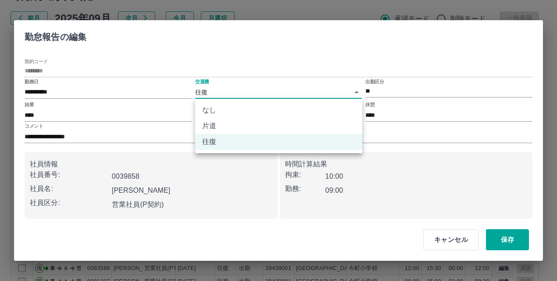
click at [278, 88] on body "SDH勤怠 北田　結 承認権限がありません 勤務実績承認 前月 2025年09月 次月 今月 月選択 承認モード 削除モード 一括承認 列一覧 0 フィルター…" at bounding box center [278, 139] width 557 height 370
click at [275, 117] on li "なし" at bounding box center [278, 110] width 167 height 16
type input "****"
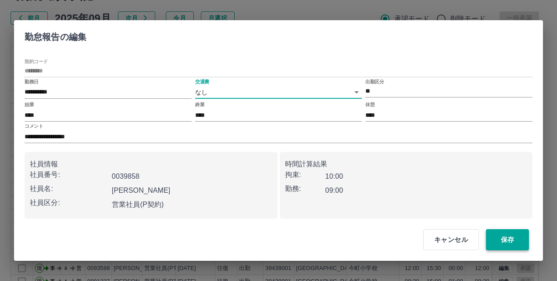
click at [498, 231] on button "保存" at bounding box center [507, 239] width 43 height 21
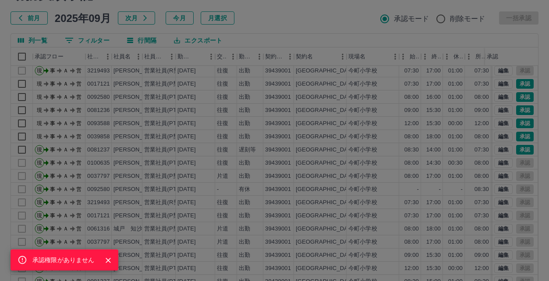
click at [105, 263] on icon "Close" at bounding box center [108, 260] width 9 height 9
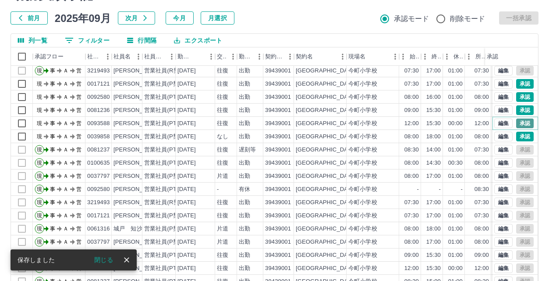
click at [520, 120] on button "承認" at bounding box center [525, 123] width 18 height 10
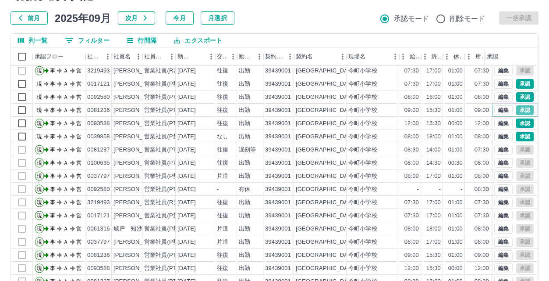
click at [519, 109] on button "承認" at bounding box center [525, 110] width 18 height 10
click at [520, 100] on button "承認" at bounding box center [525, 97] width 18 height 10
click at [520, 83] on button "承認" at bounding box center [525, 84] width 18 height 10
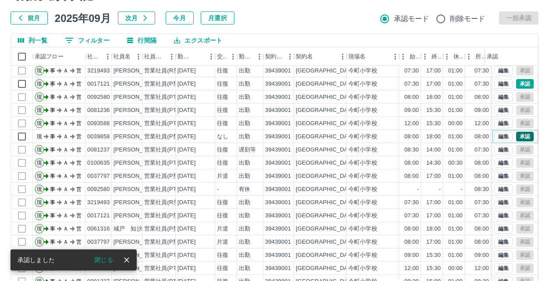
click at [522, 138] on button "承認" at bounding box center [525, 137] width 18 height 10
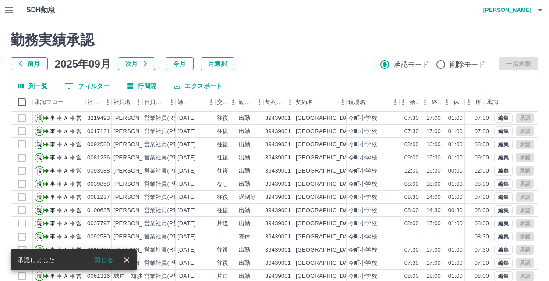
scroll to position [0, 0]
click at [9, 7] on icon "button" at bounding box center [9, 10] width 11 height 11
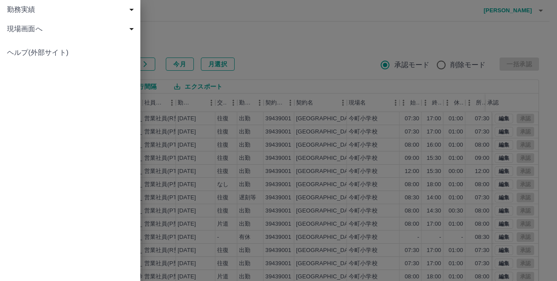
click at [287, 42] on div at bounding box center [278, 140] width 557 height 281
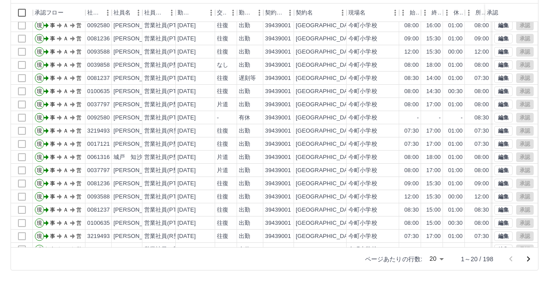
scroll to position [46, 0]
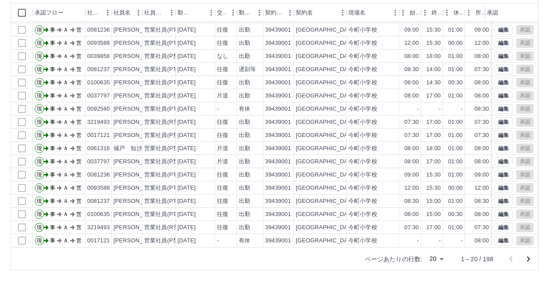
click at [529, 260] on icon "次のページへ" at bounding box center [528, 258] width 11 height 11
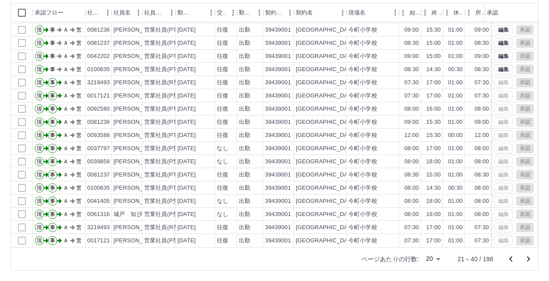
click at [530, 257] on icon "次のページへ" at bounding box center [528, 258] width 11 height 11
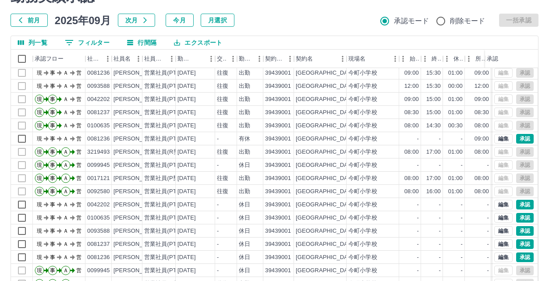
scroll to position [44, 0]
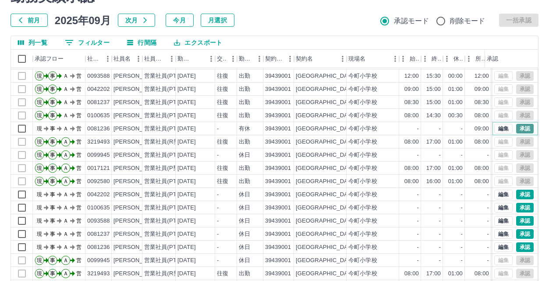
click at [520, 124] on button "承認" at bounding box center [525, 129] width 18 height 10
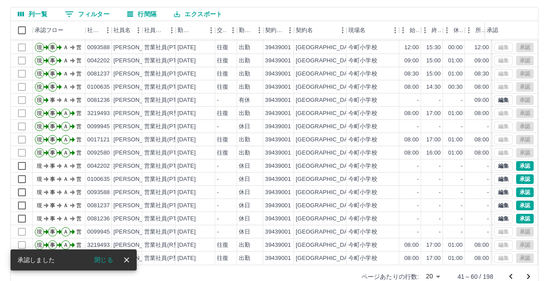
scroll to position [88, 0]
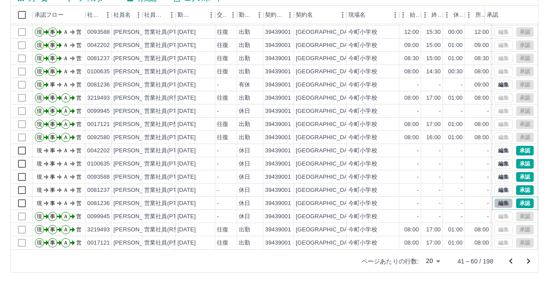
click at [495, 198] on button "編集" at bounding box center [503, 203] width 18 height 10
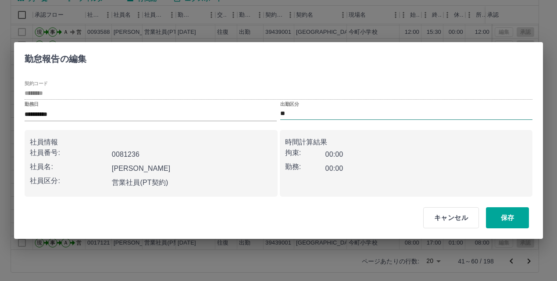
click at [336, 118] on input "**" at bounding box center [406, 113] width 252 height 11
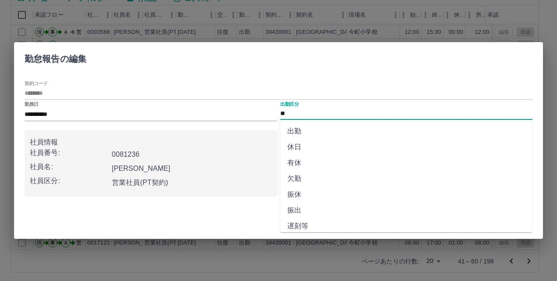
click at [335, 160] on li "有休" at bounding box center [406, 163] width 252 height 16
type input "**"
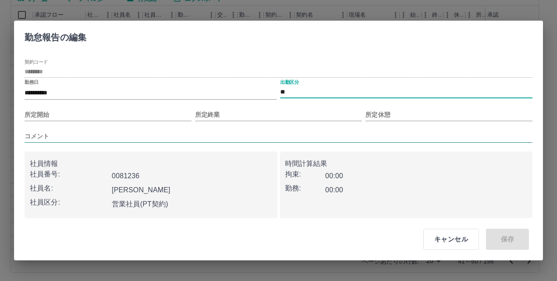
click at [104, 132] on input "コメント" at bounding box center [279, 136] width 508 height 13
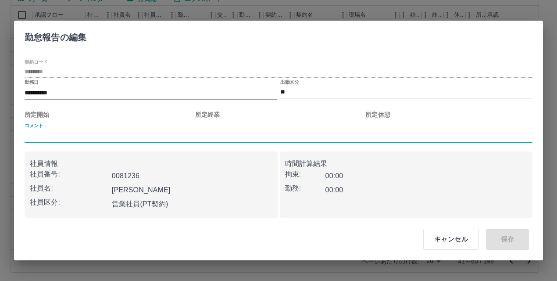
type input "****"
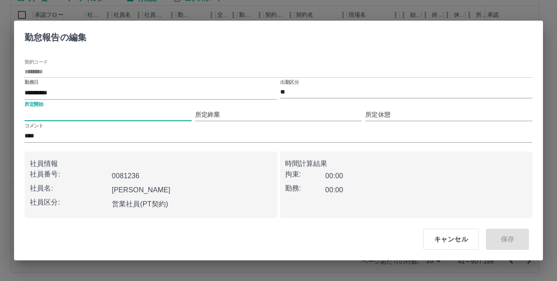
click at [132, 113] on input "所定開始" at bounding box center [108, 114] width 167 height 13
click at [96, 114] on input "所定開始" at bounding box center [108, 114] width 167 height 13
type input "****"
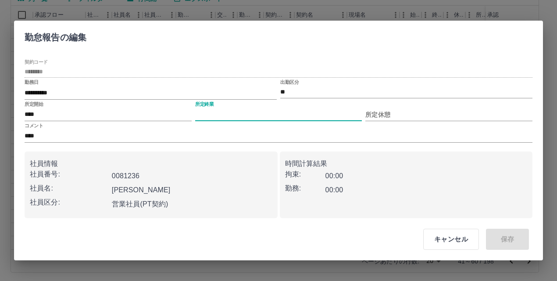
click at [217, 111] on input "所定終業" at bounding box center [278, 114] width 167 height 13
type input "****"
click at [409, 113] on input "所定休憩" at bounding box center [448, 114] width 167 height 13
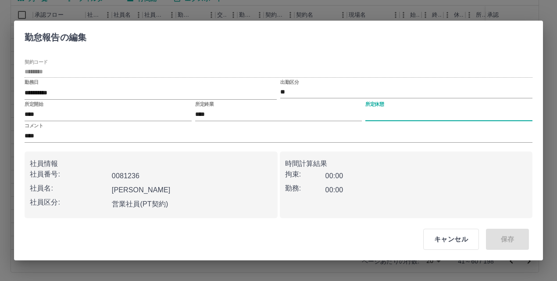
type input "****"
click at [509, 247] on button "保存" at bounding box center [507, 238] width 43 height 21
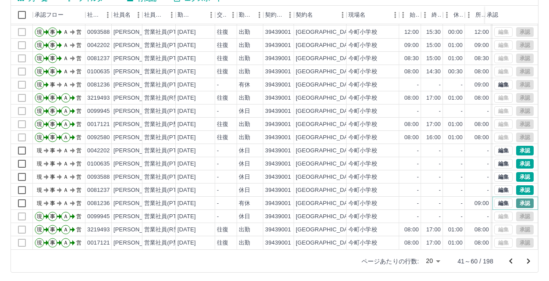
click at [516, 198] on button "承認" at bounding box center [525, 203] width 18 height 10
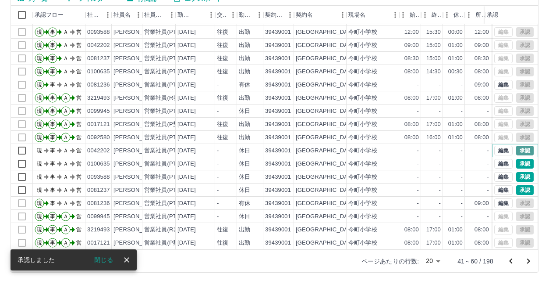
click at [522, 146] on button "承認" at bounding box center [525, 151] width 18 height 10
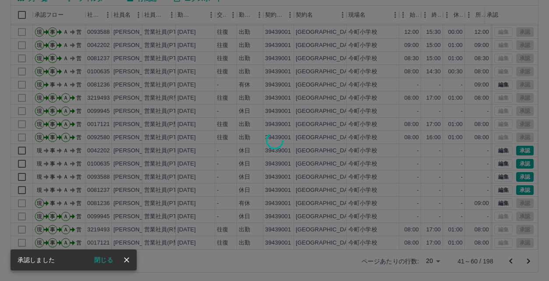
click at [523, 154] on div at bounding box center [274, 140] width 549 height 281
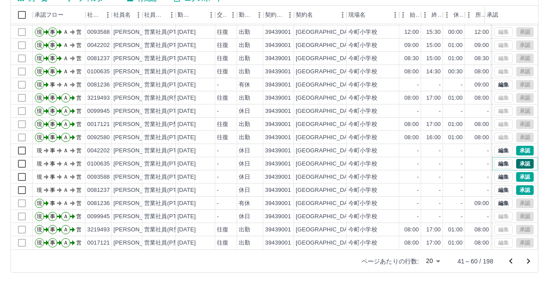
click at [522, 159] on button "承認" at bounding box center [525, 164] width 18 height 10
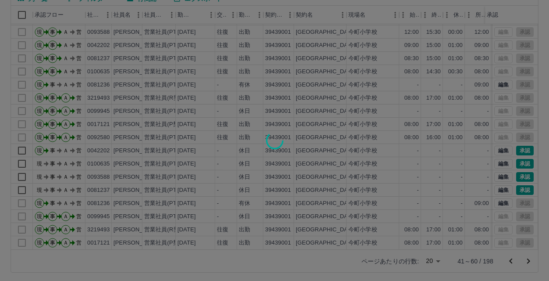
click at [518, 171] on div at bounding box center [274, 140] width 549 height 281
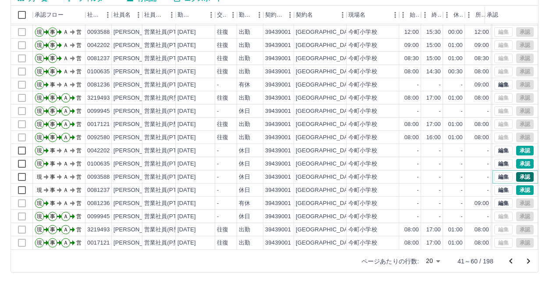
click at [518, 172] on button "承認" at bounding box center [525, 177] width 18 height 10
click at [520, 185] on button "承認" at bounding box center [525, 190] width 18 height 10
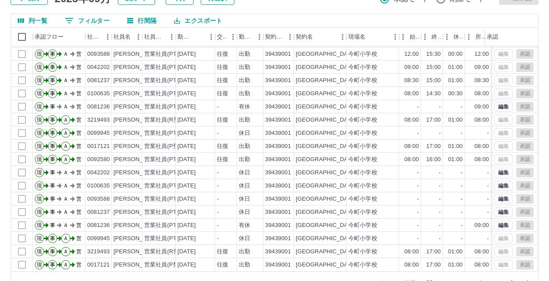
scroll to position [90, 0]
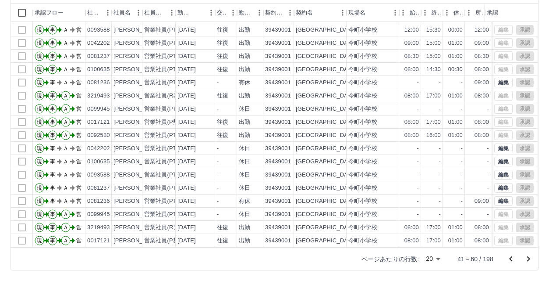
click at [527, 256] on icon "次のページへ" at bounding box center [528, 258] width 11 height 11
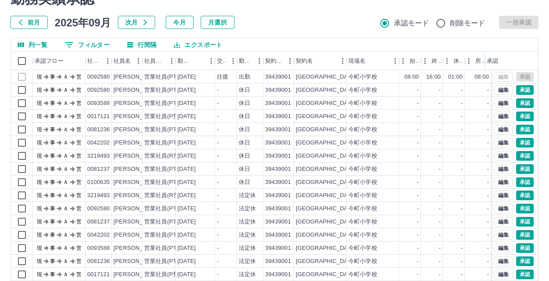
scroll to position [0, 0]
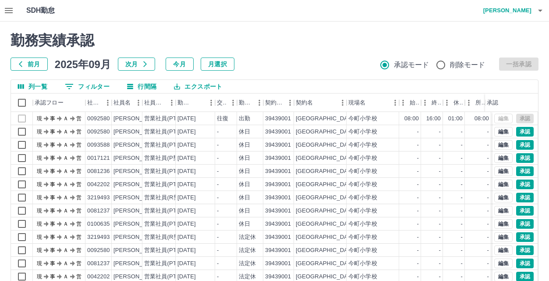
click at [5, 10] on icon "button" at bounding box center [9, 10] width 11 height 11
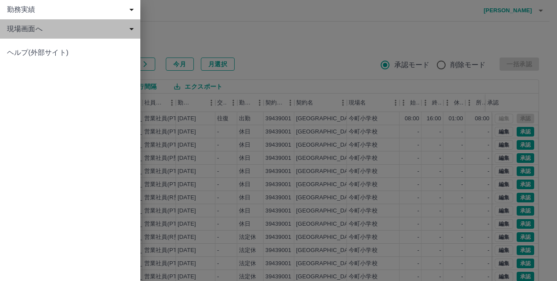
click at [47, 34] on span "現場画面へ" at bounding box center [72, 29] width 130 height 11
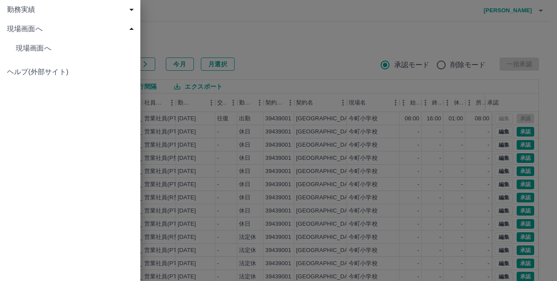
click at [82, 55] on link "現場画面へ" at bounding box center [70, 48] width 140 height 19
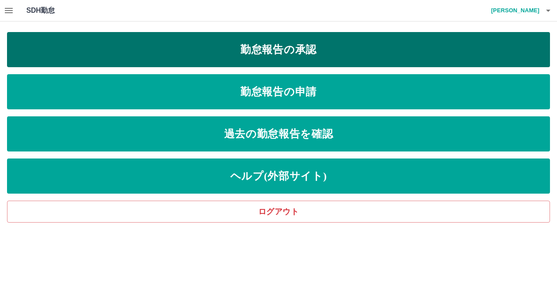
click at [275, 60] on link "勤怠報告の承認" at bounding box center [278, 49] width 543 height 35
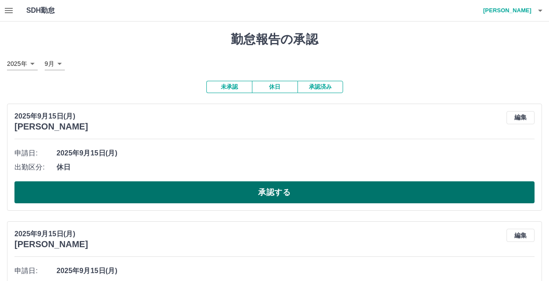
click at [206, 193] on button "承認する" at bounding box center [274, 192] width 520 height 22
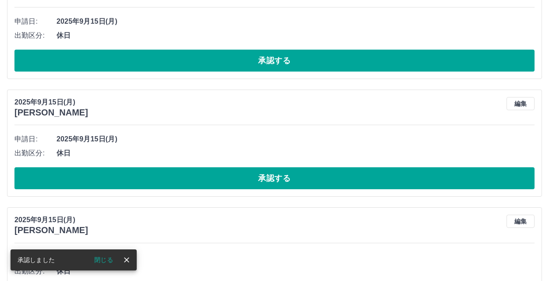
scroll to position [14, 0]
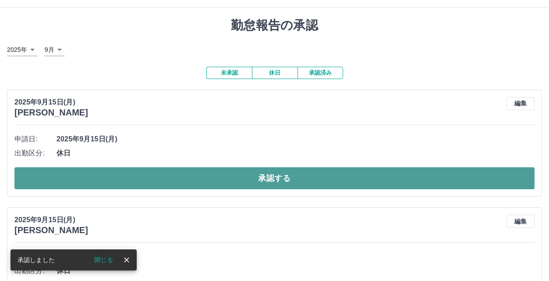
click at [180, 181] on button "承認する" at bounding box center [274, 178] width 520 height 22
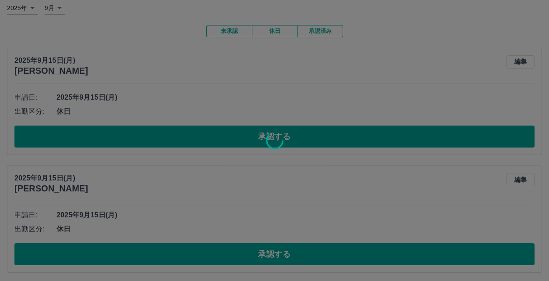
scroll to position [102, 0]
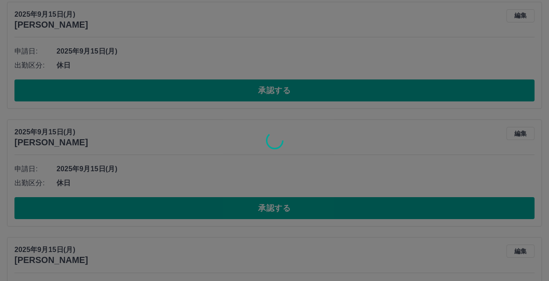
click at [214, 215] on div at bounding box center [274, 140] width 549 height 281
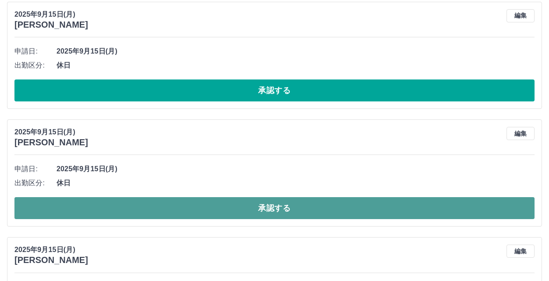
click at [214, 212] on button "承認する" at bounding box center [274, 208] width 520 height 22
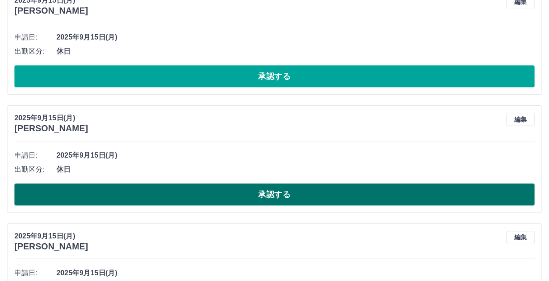
click at [208, 192] on button "承認する" at bounding box center [274, 194] width 520 height 22
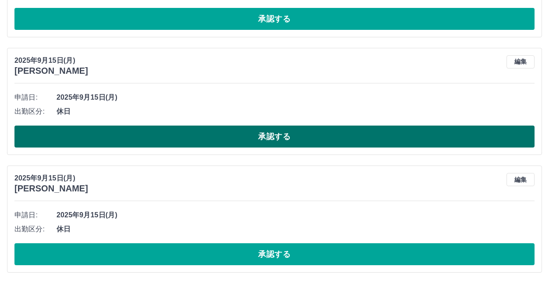
click at [202, 140] on button "承認する" at bounding box center [274, 136] width 520 height 22
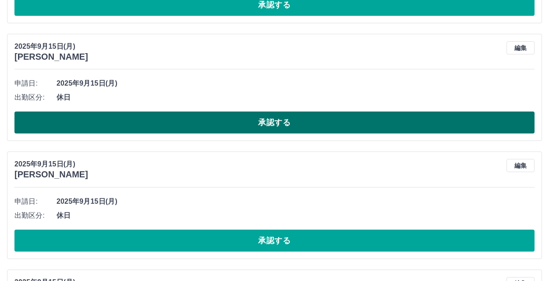
click at [200, 128] on button "承認する" at bounding box center [274, 122] width 520 height 22
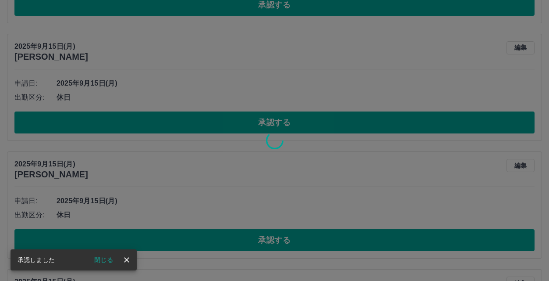
scroll to position [510, 0]
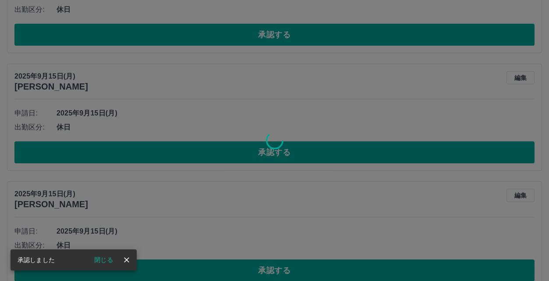
drag, startPoint x: 202, startPoint y: 142, endPoint x: 202, endPoint y: 152, distance: 9.2
click at [202, 143] on div at bounding box center [274, 140] width 549 height 281
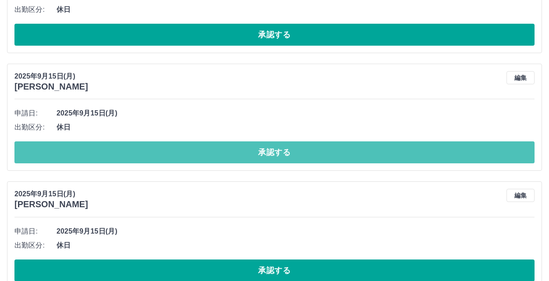
click at [202, 152] on button "承認する" at bounding box center [274, 152] width 520 height 22
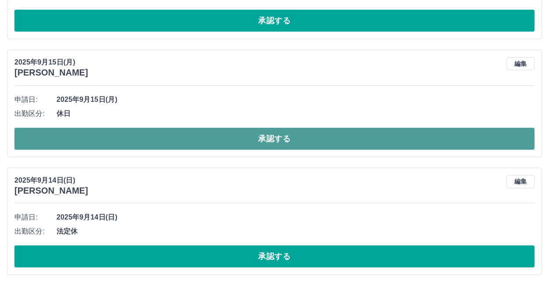
click at [202, 142] on button "承認する" at bounding box center [274, 139] width 520 height 22
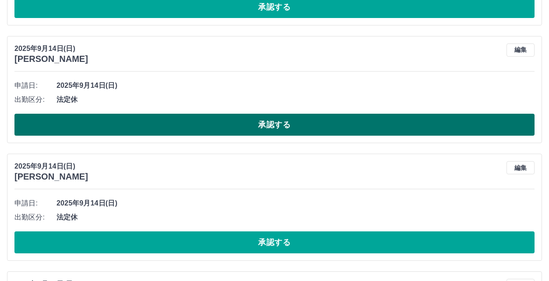
click at [204, 133] on button "承認する" at bounding box center [274, 125] width 520 height 22
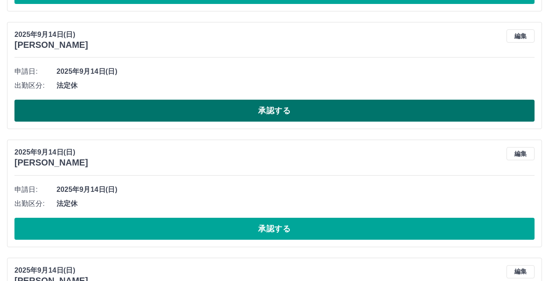
click at [197, 114] on button "承認する" at bounding box center [274, 111] width 520 height 22
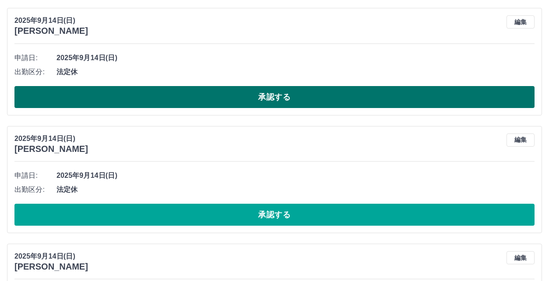
click at [193, 100] on button "承認する" at bounding box center [274, 97] width 520 height 22
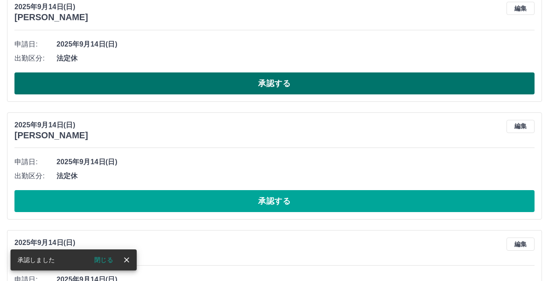
click at [188, 89] on button "承認する" at bounding box center [274, 83] width 520 height 22
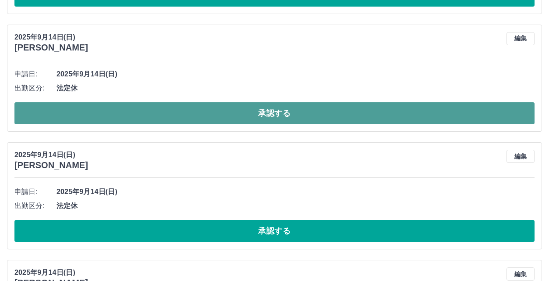
click at [187, 121] on button "承認する" at bounding box center [274, 113] width 520 height 22
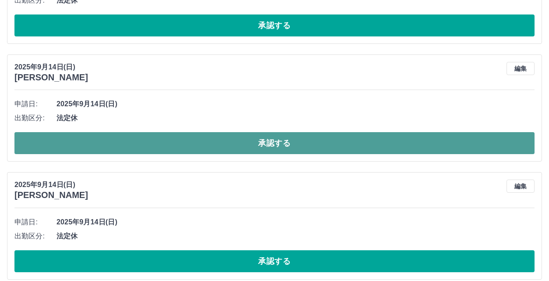
click at [189, 142] on button "承認する" at bounding box center [274, 143] width 520 height 22
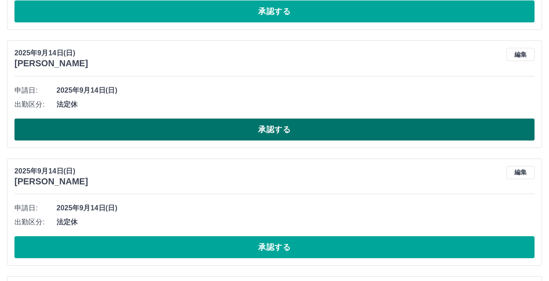
click at [189, 132] on button "承認する" at bounding box center [274, 129] width 520 height 22
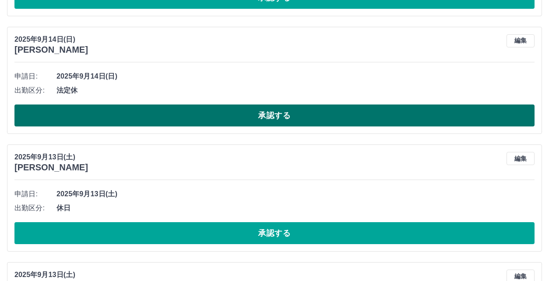
click at [186, 114] on button "承認する" at bounding box center [274, 115] width 520 height 22
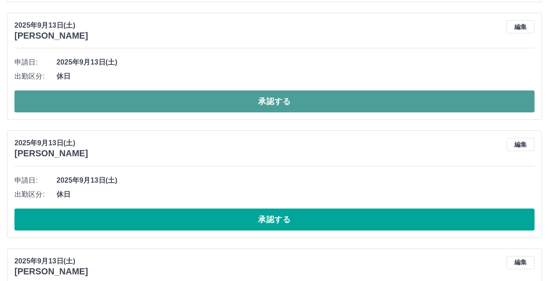
click at [185, 105] on button "承認する" at bounding box center [274, 101] width 520 height 22
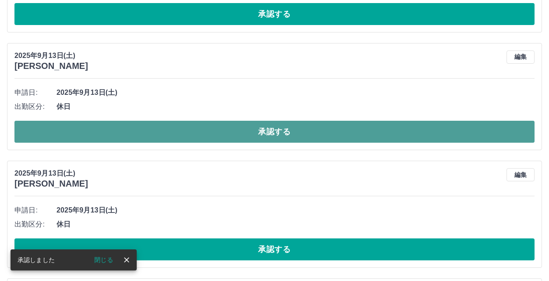
click at [187, 129] on button "承認する" at bounding box center [274, 132] width 520 height 22
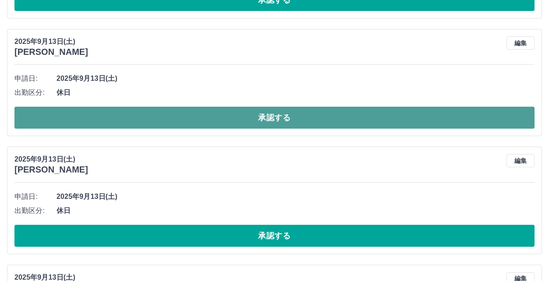
click at [186, 124] on button "承認する" at bounding box center [274, 118] width 520 height 22
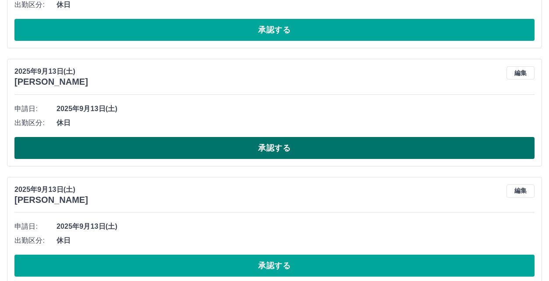
click at [183, 145] on button "承認する" at bounding box center [274, 148] width 520 height 22
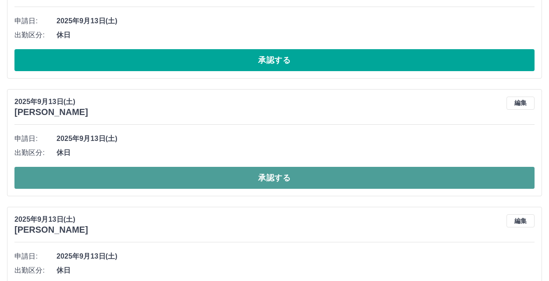
click at [181, 180] on button "承認する" at bounding box center [274, 178] width 520 height 22
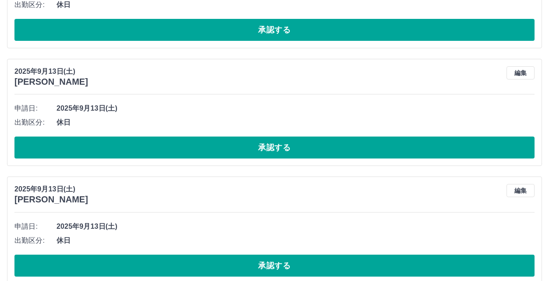
scroll to position [1248, 0]
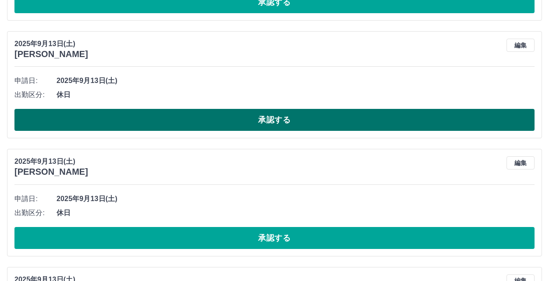
click at [177, 128] on button "承認する" at bounding box center [274, 120] width 520 height 22
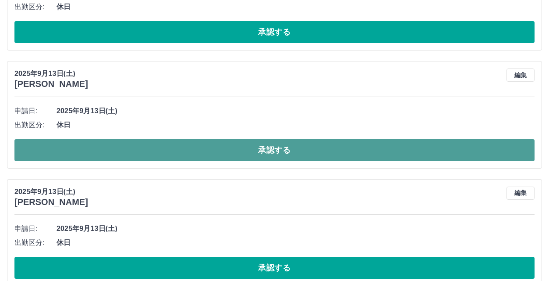
click at [174, 143] on button "承認する" at bounding box center [274, 150] width 520 height 22
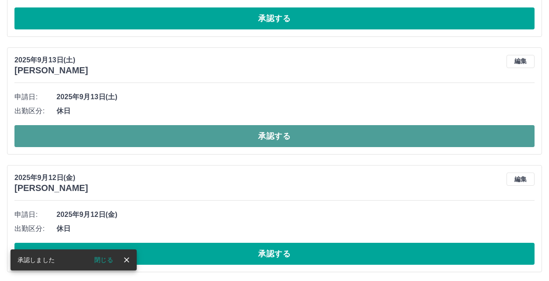
click at [174, 143] on button "承認する" at bounding box center [274, 136] width 520 height 22
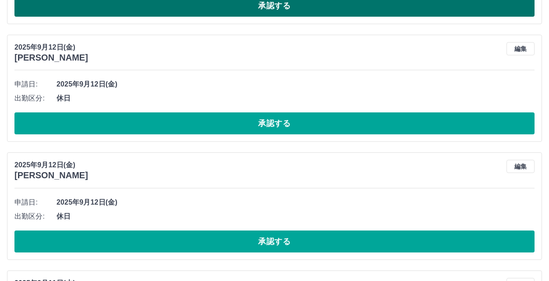
scroll to position [893, 0]
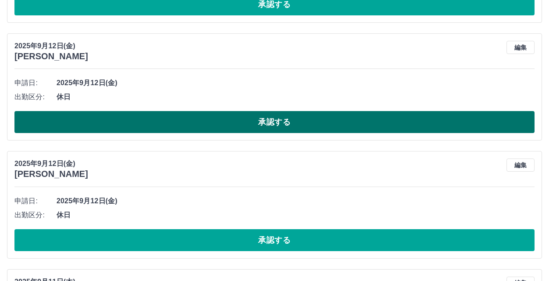
click at [173, 126] on button "承認する" at bounding box center [274, 122] width 520 height 22
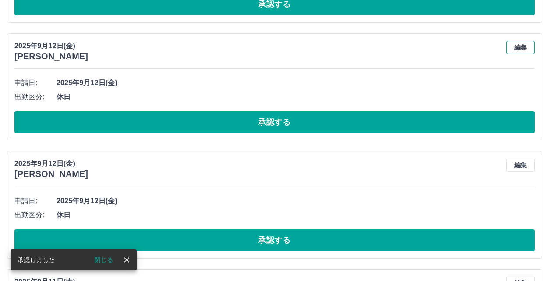
click at [528, 50] on button "編集" at bounding box center [521, 47] width 28 height 13
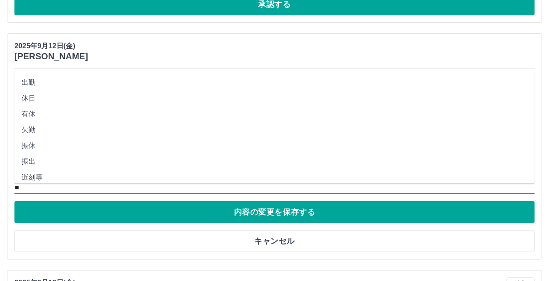
click at [53, 187] on input "**" at bounding box center [274, 187] width 520 height 11
click at [58, 88] on li "出勤" at bounding box center [274, 83] width 520 height 16
type input "**"
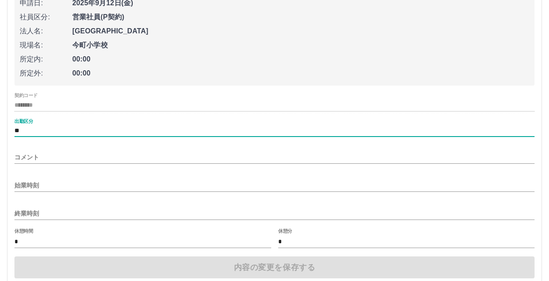
scroll to position [275, 0]
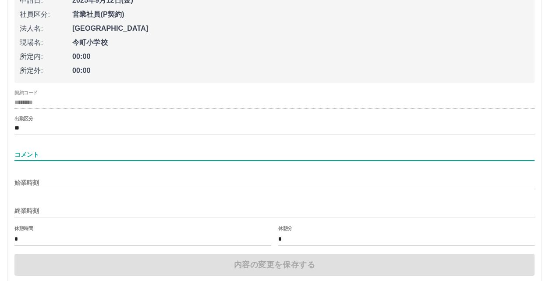
click at [62, 153] on input "コメント" at bounding box center [274, 154] width 520 height 13
type input "****"
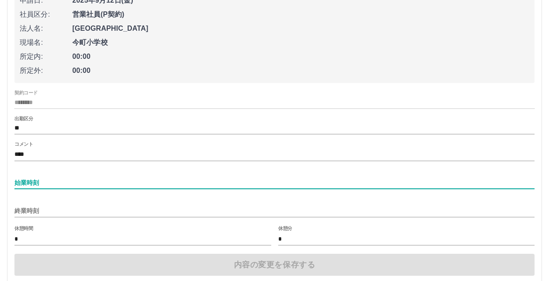
click at [75, 185] on input "始業時刻" at bounding box center [274, 182] width 520 height 13
type input "****"
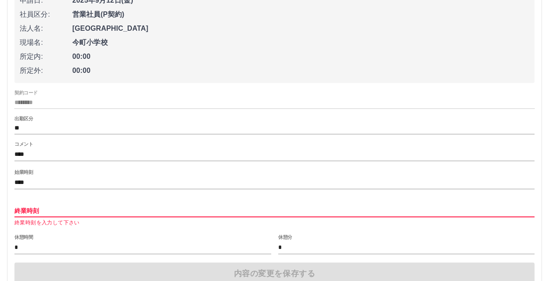
click at [72, 207] on input "終業時刻" at bounding box center [274, 210] width 520 height 13
type input "****"
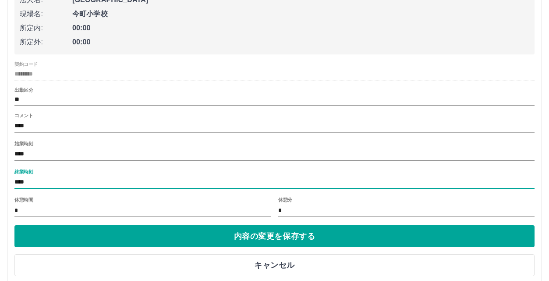
scroll to position [319, 0]
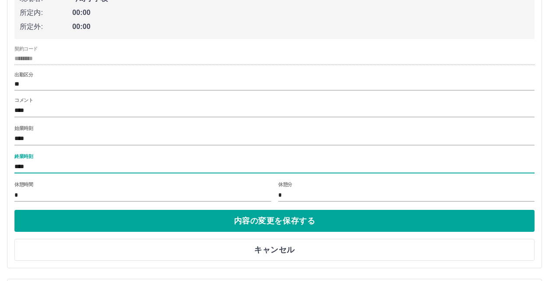
click at [85, 195] on input "*" at bounding box center [142, 194] width 257 height 13
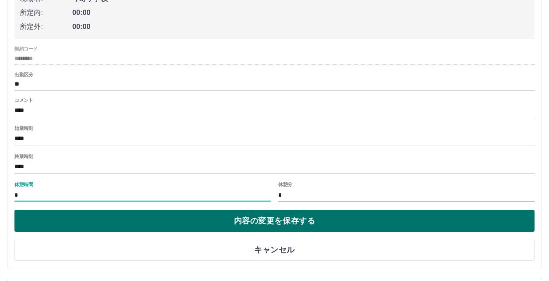
type input "**"
click at [97, 220] on button "内容の変更を保存する" at bounding box center [274, 221] width 520 height 22
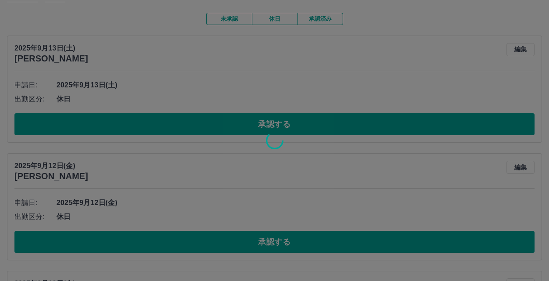
scroll to position [56, 0]
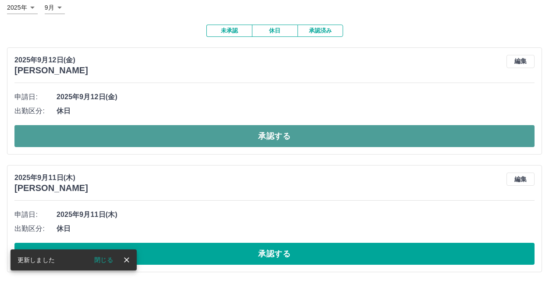
click at [181, 137] on button "承認する" at bounding box center [274, 136] width 520 height 22
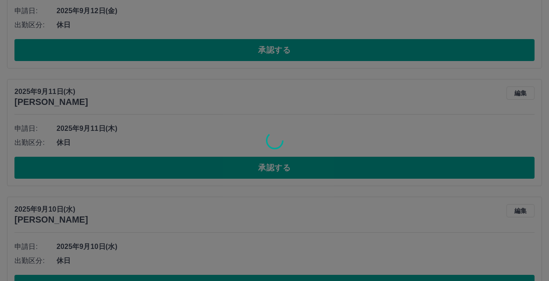
scroll to position [144, 0]
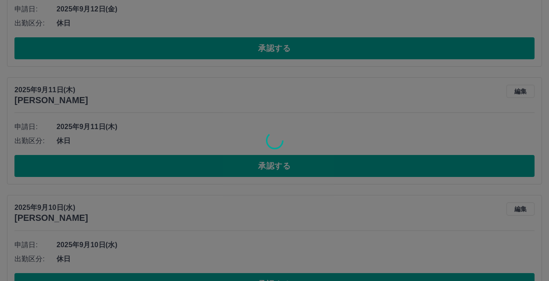
click at [186, 157] on div at bounding box center [274, 140] width 549 height 281
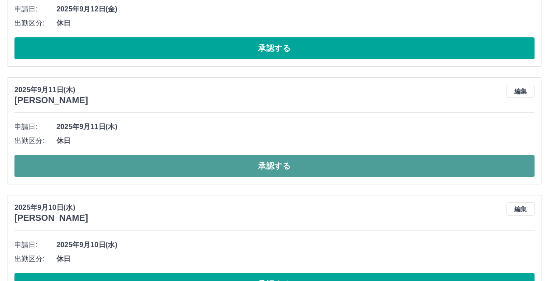
click at [187, 165] on button "承認する" at bounding box center [274, 166] width 520 height 22
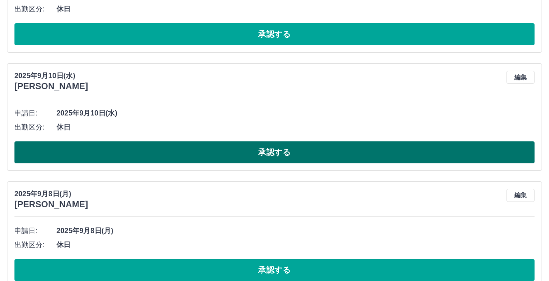
click at [183, 152] on button "承認する" at bounding box center [274, 152] width 520 height 22
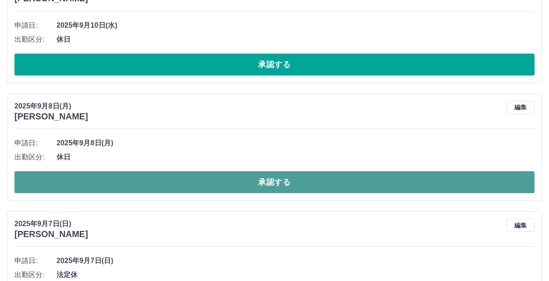
click at [185, 182] on button "承認する" at bounding box center [274, 182] width 520 height 22
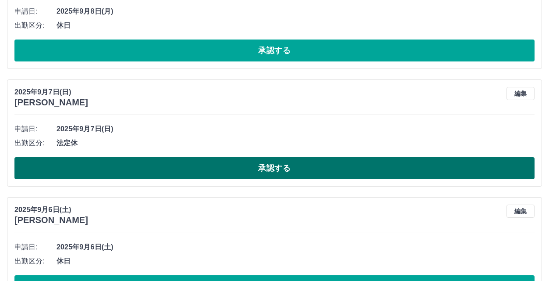
click at [182, 166] on button "承認する" at bounding box center [274, 168] width 520 height 22
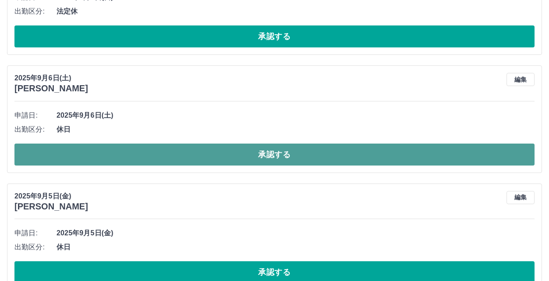
click at [173, 158] on button "承認する" at bounding box center [274, 154] width 520 height 22
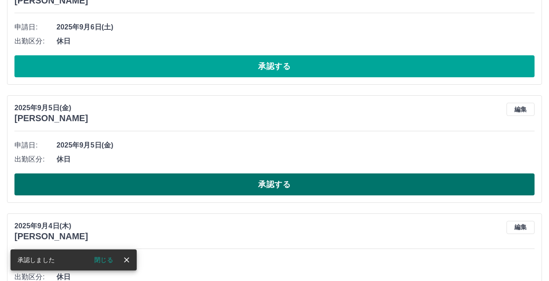
click at [175, 178] on button "承認する" at bounding box center [274, 184] width 520 height 22
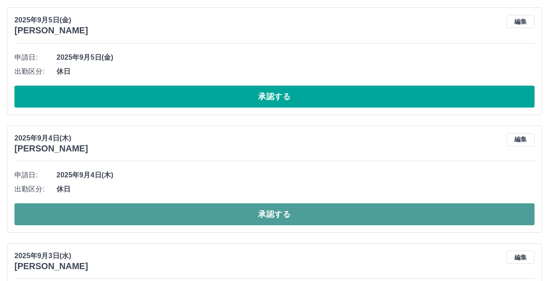
click at [181, 204] on button "承認する" at bounding box center [274, 214] width 520 height 22
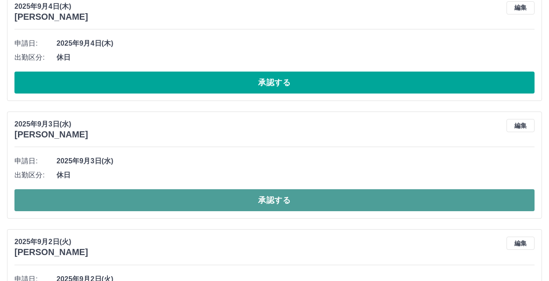
click at [174, 194] on button "承認する" at bounding box center [274, 200] width 520 height 22
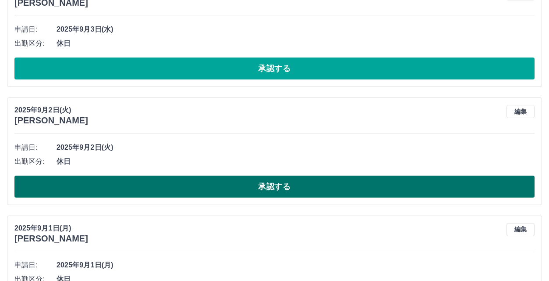
click at [168, 188] on button "承認する" at bounding box center [274, 186] width 520 height 22
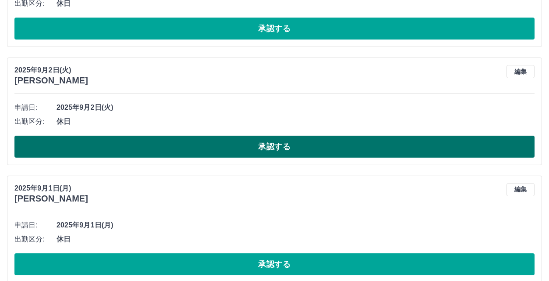
scroll to position [1032, 0]
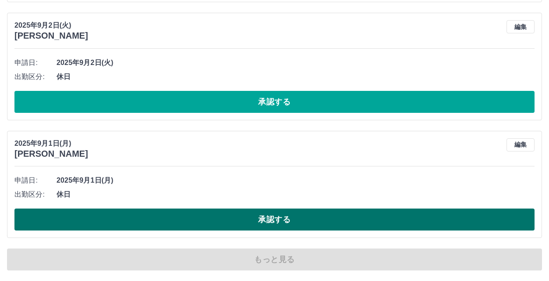
click at [165, 220] on button "承認する" at bounding box center [274, 219] width 520 height 22
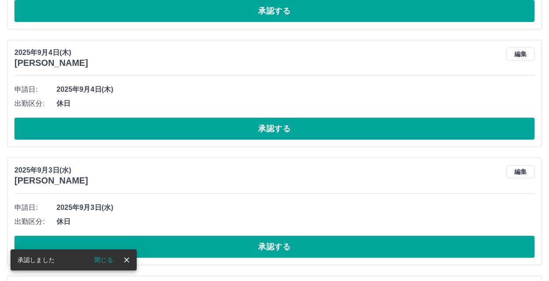
scroll to position [0, 0]
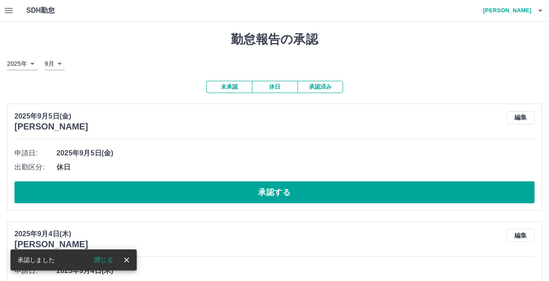
click at [7, 15] on icon "button" at bounding box center [9, 10] width 11 height 11
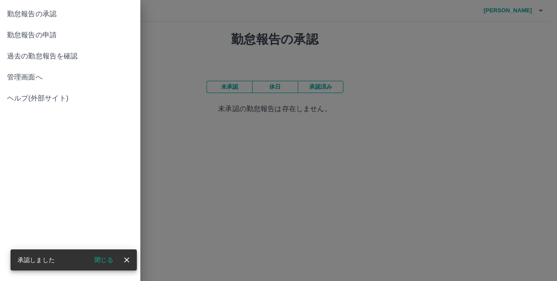
click at [42, 73] on span "管理画面へ" at bounding box center [70, 77] width 126 height 11
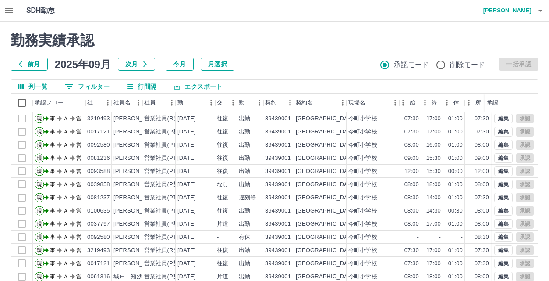
click at [185, 66] on button "今月" at bounding box center [180, 63] width 28 height 13
click at [88, 91] on button "0 フィルター" at bounding box center [87, 86] width 59 height 13
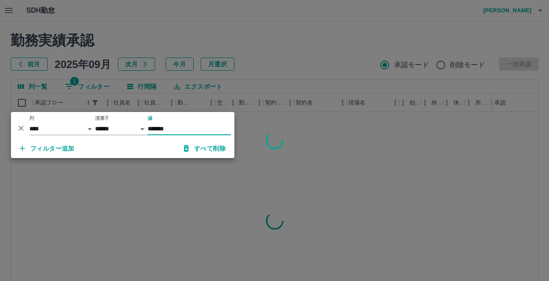
type input "*******"
click at [252, 75] on div at bounding box center [274, 140] width 549 height 281
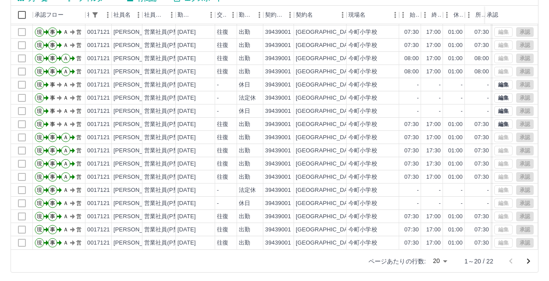
scroll to position [90, 0]
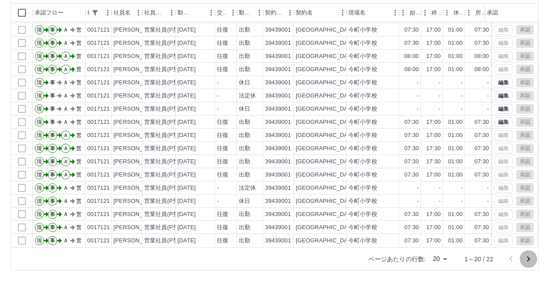
click at [528, 258] on icon "次のページへ" at bounding box center [528, 258] width 11 height 11
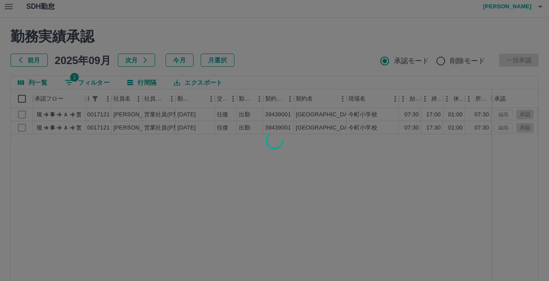
scroll to position [2, 0]
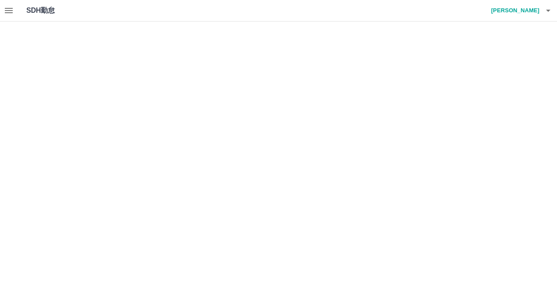
click at [7, 8] on icon "button" at bounding box center [9, 10] width 8 height 5
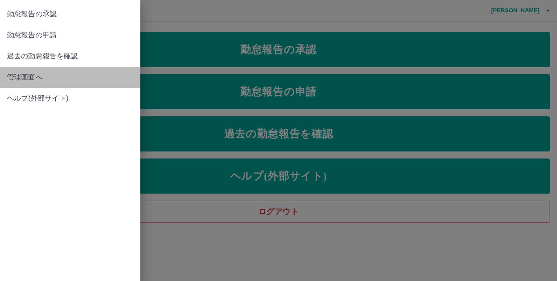
click at [52, 75] on span "管理画面へ" at bounding box center [70, 77] width 126 height 11
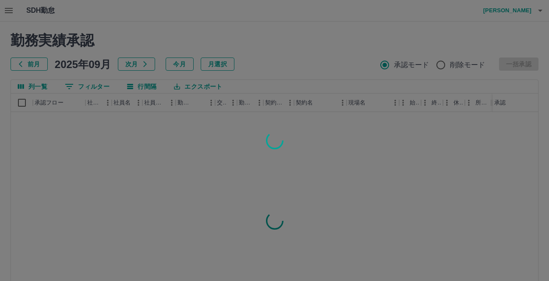
click at [95, 83] on div at bounding box center [274, 140] width 549 height 281
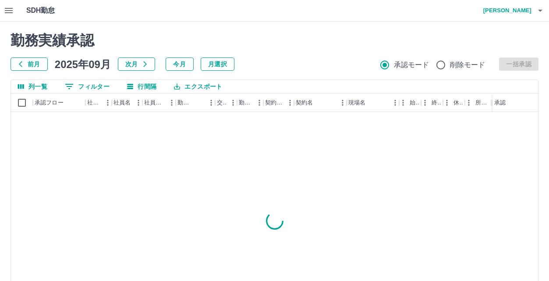
click at [96, 87] on button "0 フィルター" at bounding box center [87, 86] width 59 height 13
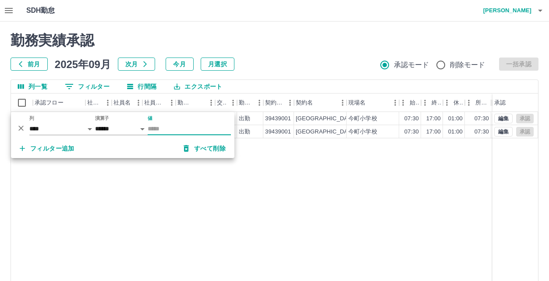
click at [180, 132] on input "値" at bounding box center [189, 128] width 83 height 13
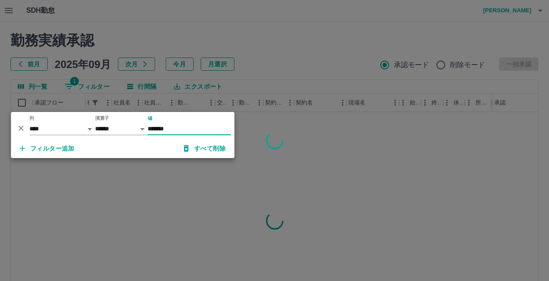
type input "*******"
click at [160, 209] on div at bounding box center [274, 140] width 549 height 281
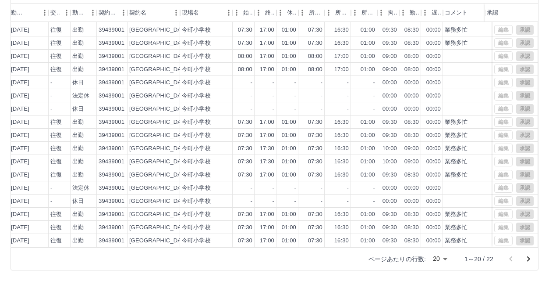
scroll to position [46, 165]
click at [526, 259] on icon "次のページへ" at bounding box center [528, 258] width 11 height 11
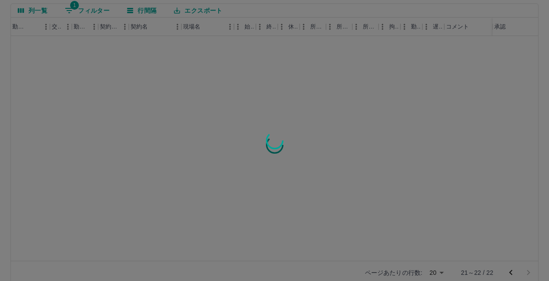
scroll to position [88, 0]
